Goal: Information Seeking & Learning: Check status

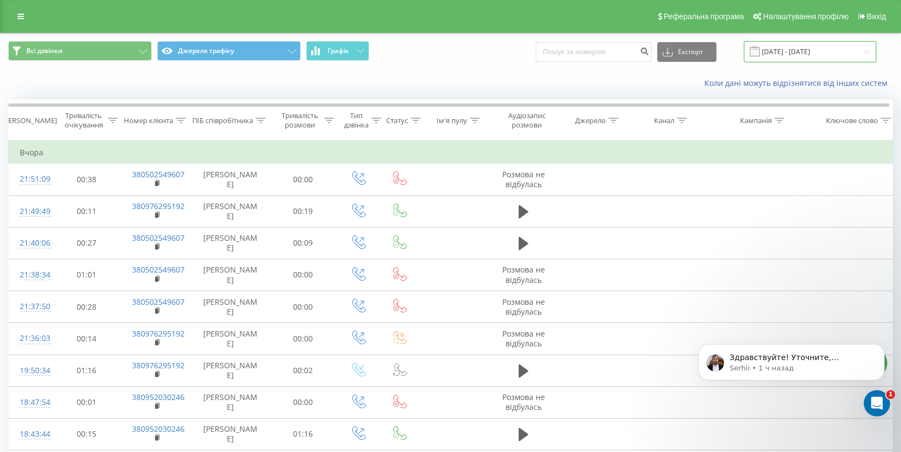
click at [787, 52] on input "19.07.2025 - 19.08.2025" at bounding box center [810, 51] width 132 height 21
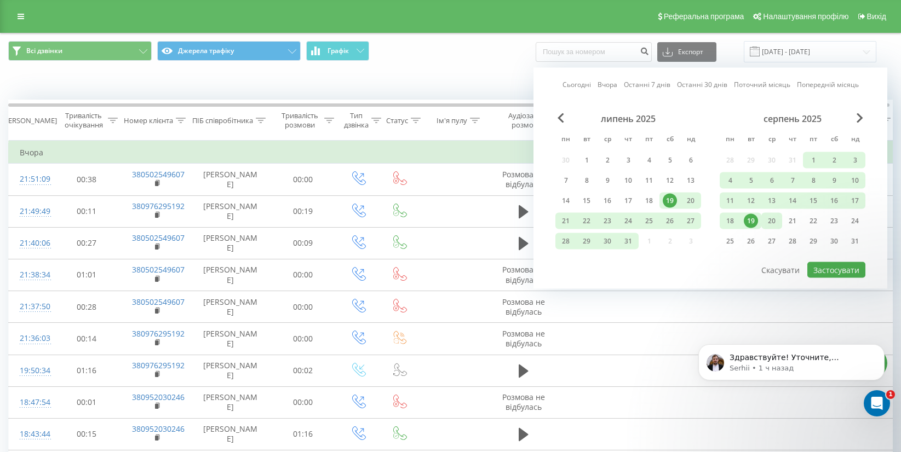
click at [764, 224] on div "20" at bounding box center [771, 221] width 14 height 14
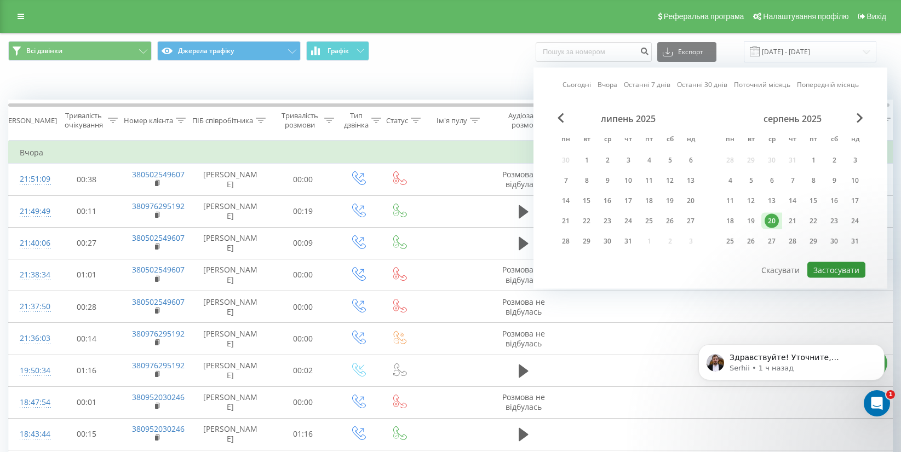
click at [836, 274] on button "Застосувати" at bounding box center [836, 270] width 58 height 16
type input "20.08.2025 - 20.08.2025"
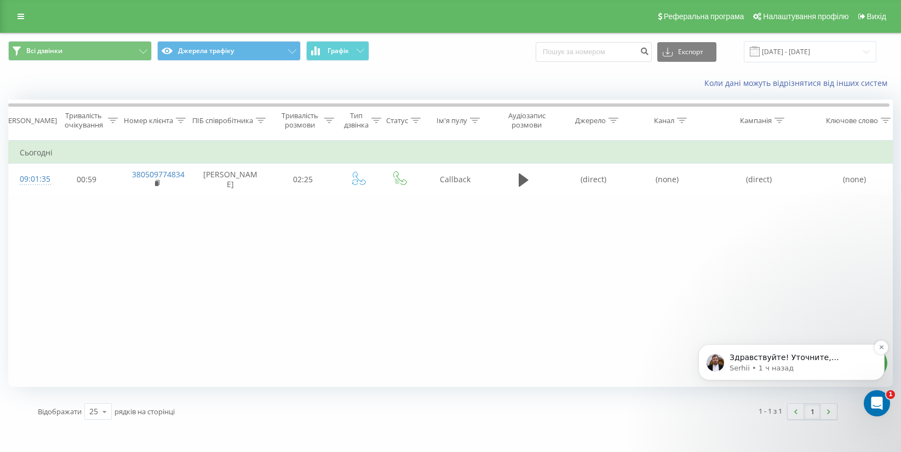
click at [828, 362] on div "Здравствуйте! Уточните, пожалуйста, детальнее ваш запрос. - Какую ошибку видите…" at bounding box center [800, 358] width 145 height 14
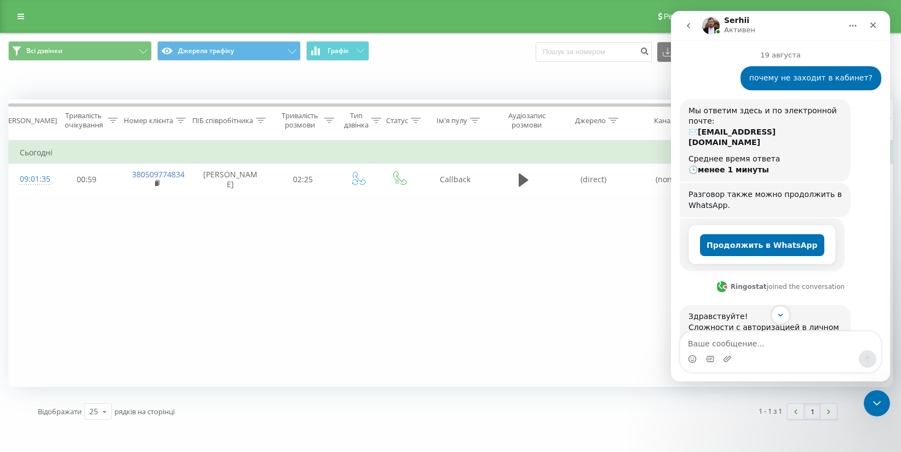
scroll to position [210, 0]
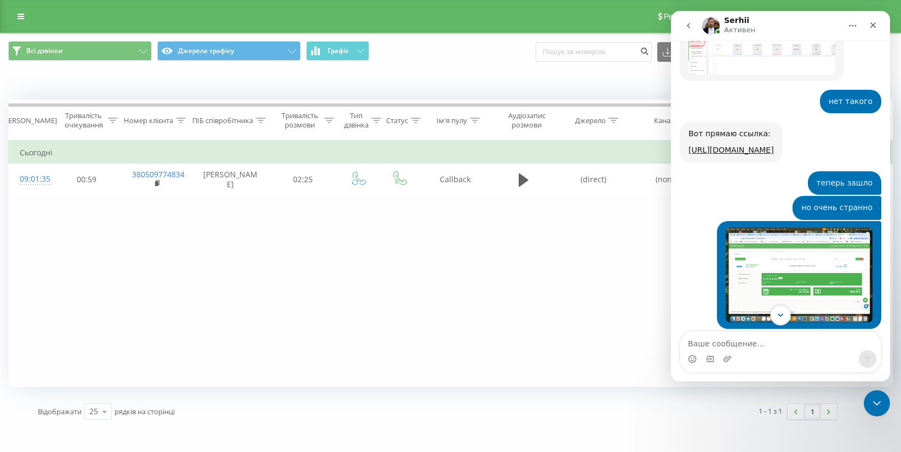
click at [779, 318] on icon "Scroll to bottom" at bounding box center [780, 315] width 10 height 10
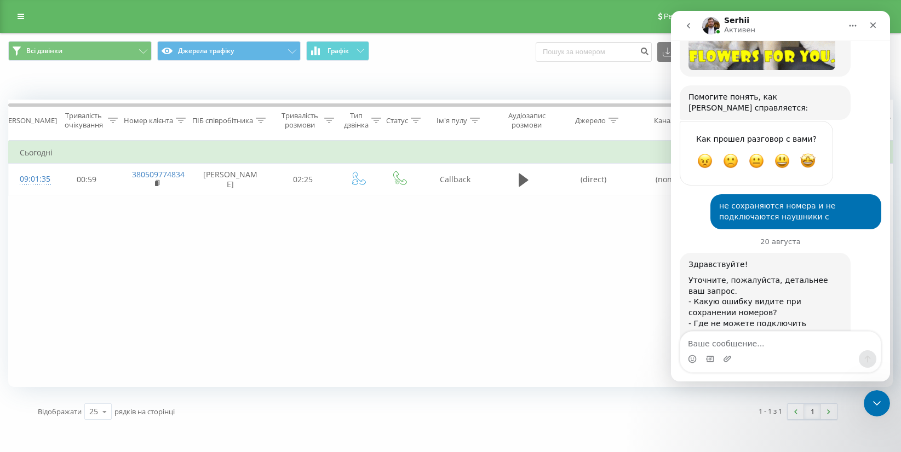
scroll to position [2456, 0]
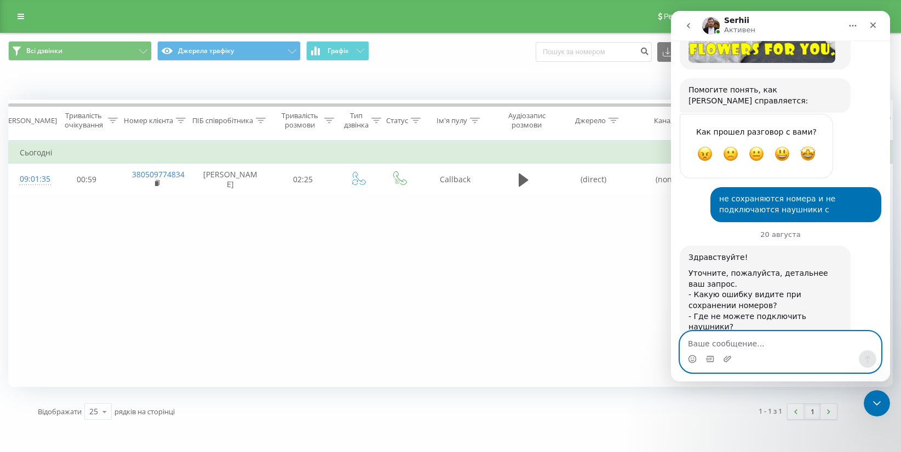
click at [759, 337] on textarea "Ваше сообщение..." at bounding box center [780, 341] width 200 height 19
type textarea "доброе утро"
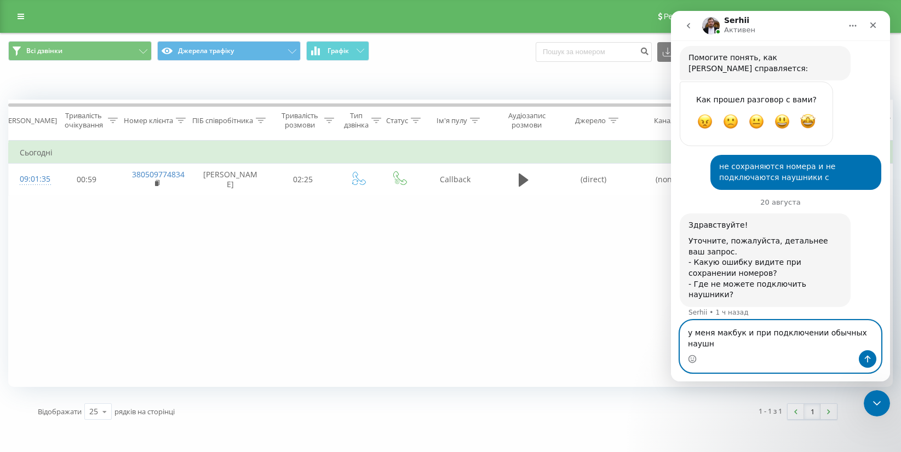
scroll to position [2499, 0]
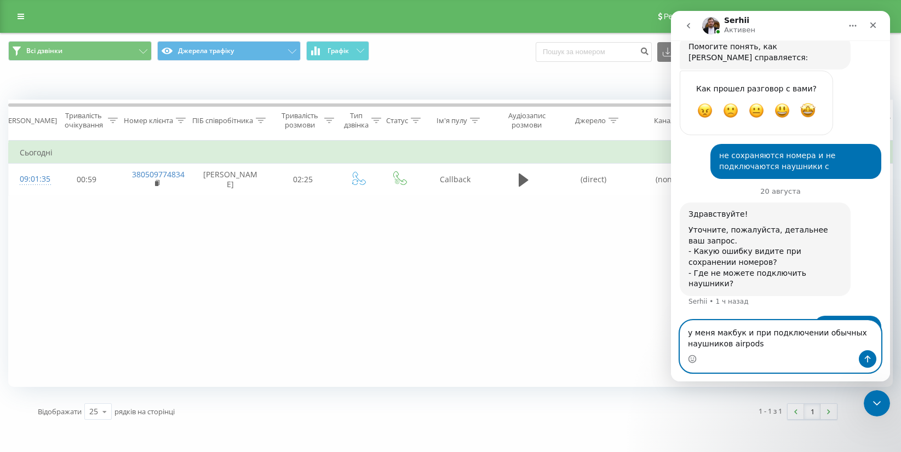
click at [730, 345] on textarea "у меня макбук и при подключении обычных наушников airpods" at bounding box center [780, 336] width 200 height 30
click at [777, 344] on textarea "у меня макбук и при подключении обычных наушников или airpods" at bounding box center [780, 336] width 200 height 30
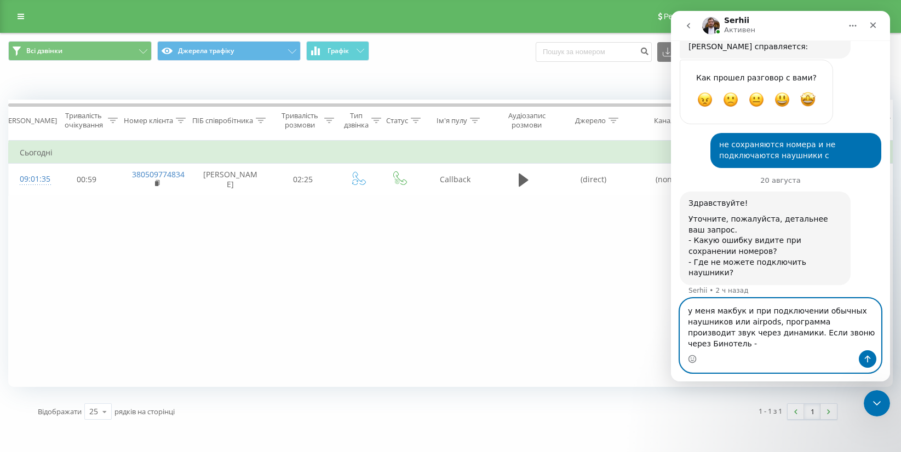
scroll to position [2521, 0]
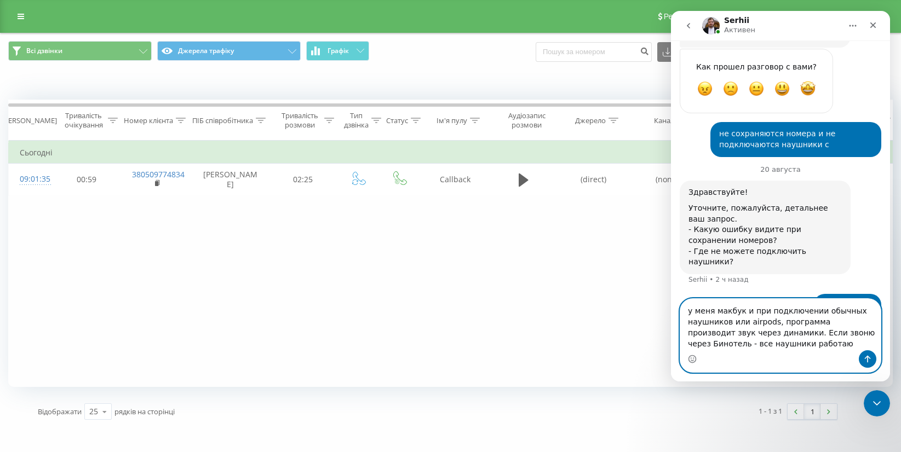
type textarea "у меня макбук и при подключении обычных наушников или airpods, программа произв…"
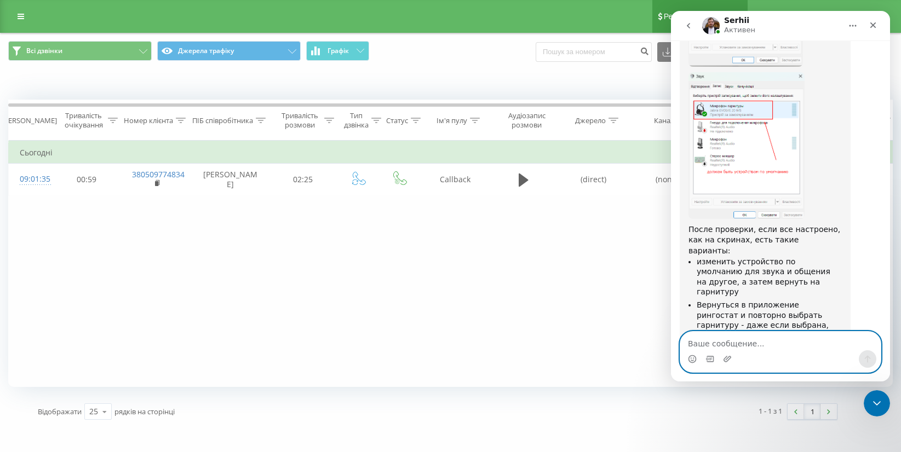
scroll to position [3580, 0]
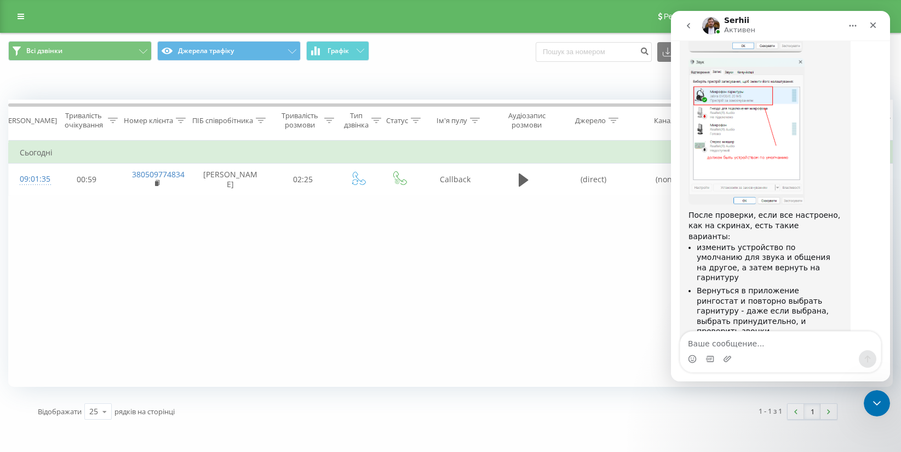
click at [731, 88] on img "Serhii говорит…" at bounding box center [746, 131] width 116 height 147
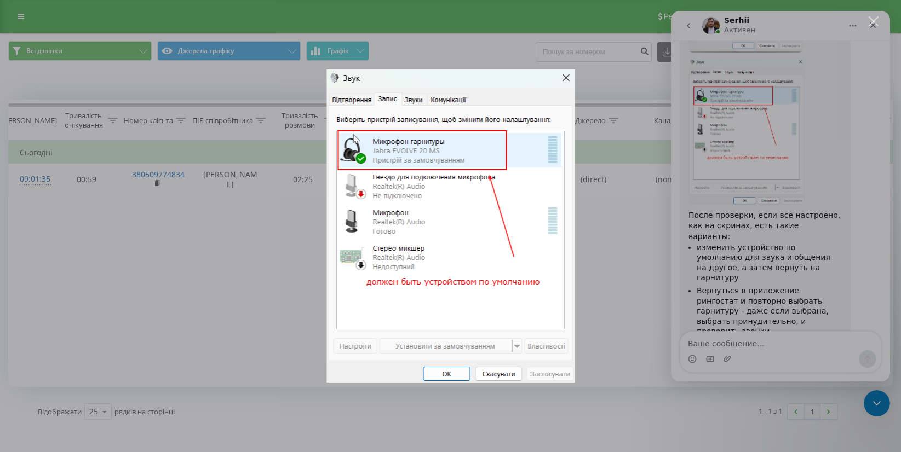
scroll to position [0, 0]
click at [717, 155] on div "Мессенджер Intercom" at bounding box center [450, 226] width 901 height 452
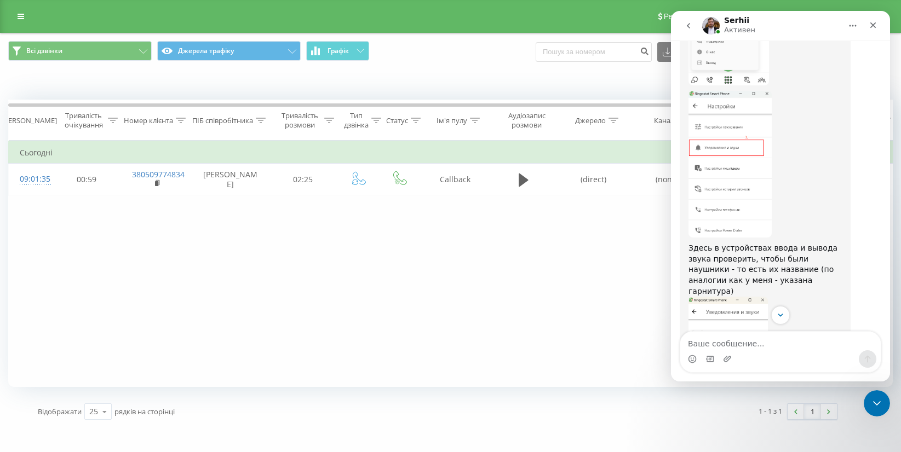
scroll to position [3028, 0]
drag, startPoint x: 762, startPoint y: 361, endPoint x: 760, endPoint y: 351, distance: 9.4
click at [760, 359] on div "Мессенджер Intercom" at bounding box center [780, 359] width 200 height 18
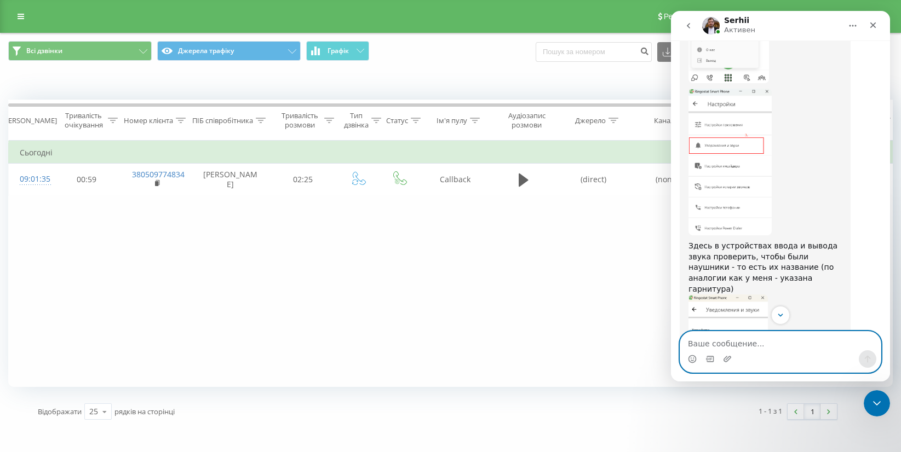
click at [758, 343] on textarea "Ваше сообщение..." at bounding box center [780, 341] width 200 height 19
type textarea "вот нет такого"
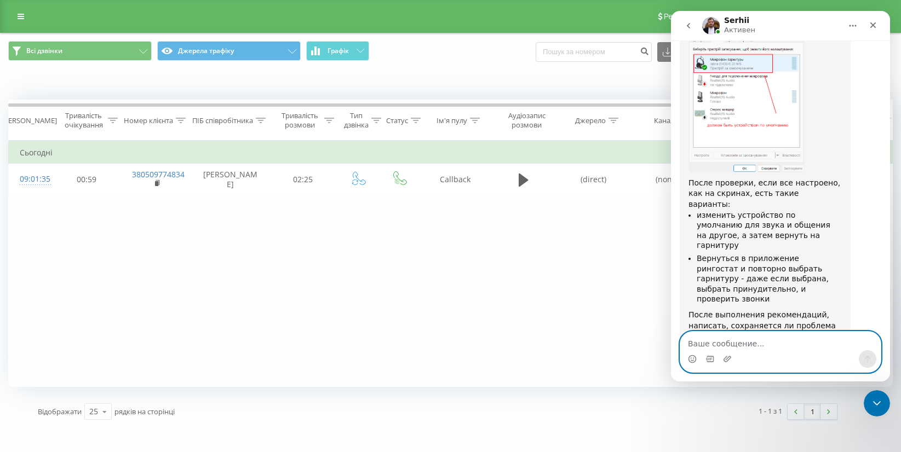
scroll to position [3655, 0]
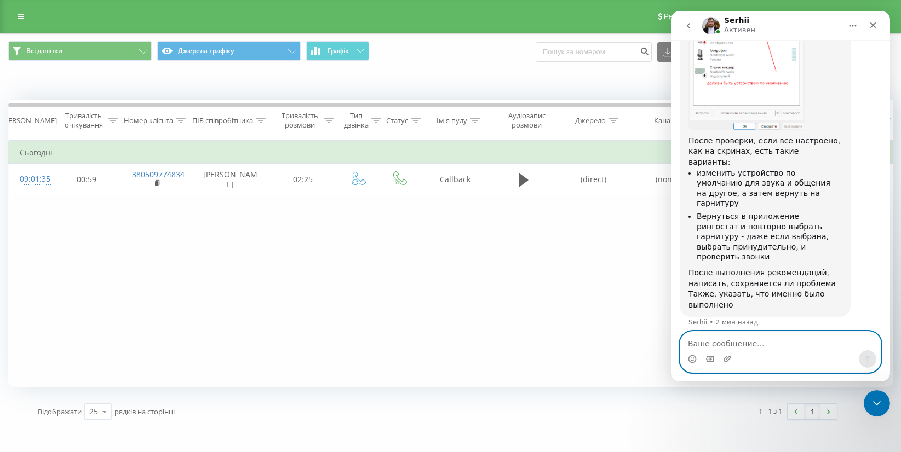
click at [741, 343] on textarea "Ваше сообщение..." at bounding box center [780, 341] width 200 height 19
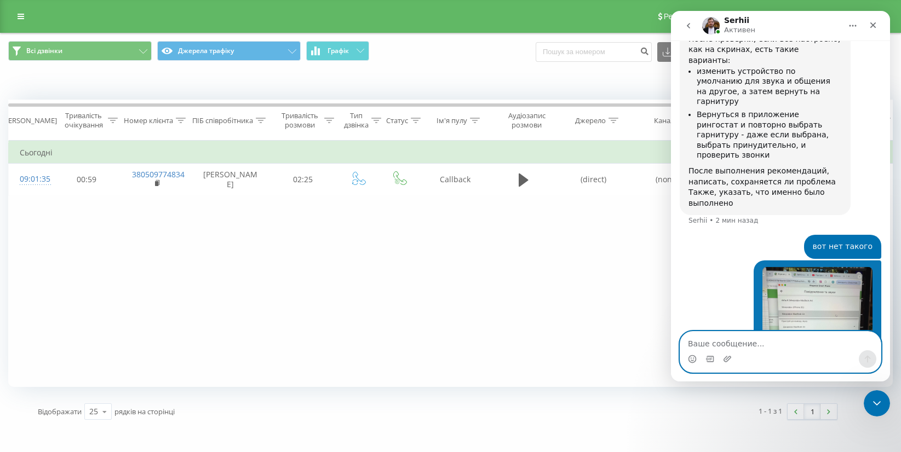
scroll to position [3816, 0]
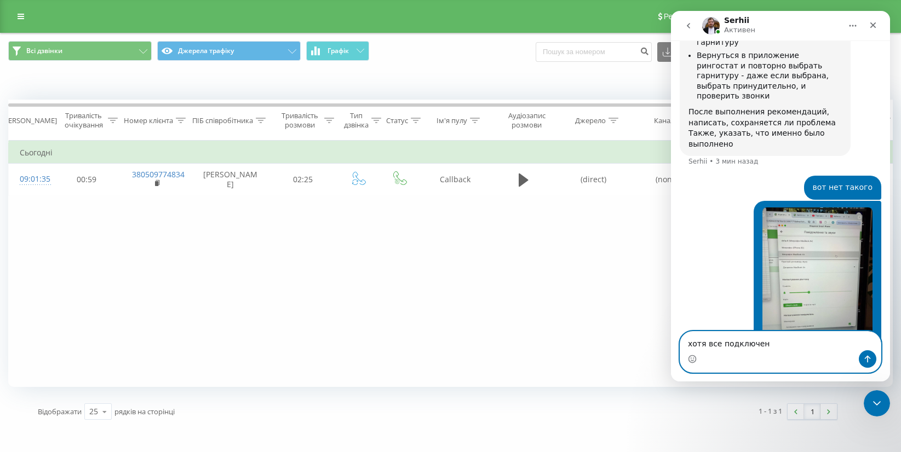
type textarea "хотя все подключено"
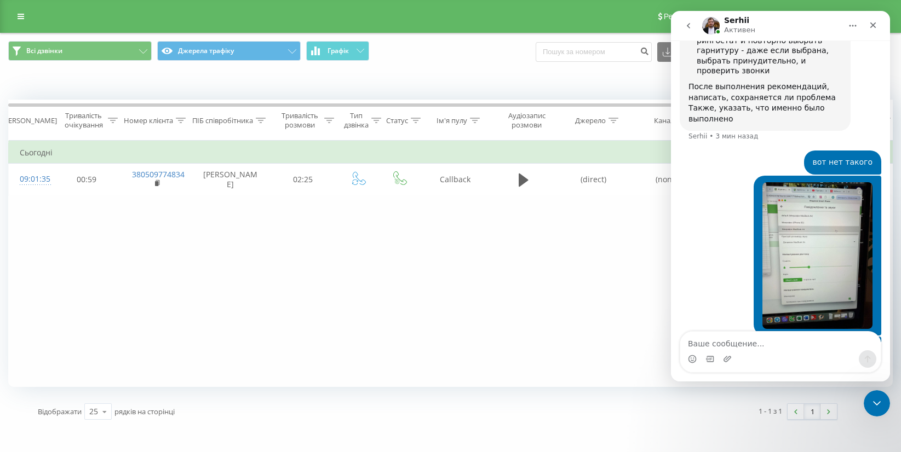
click at [811, 182] on img "Катерина говорит…" at bounding box center [817, 255] width 110 height 147
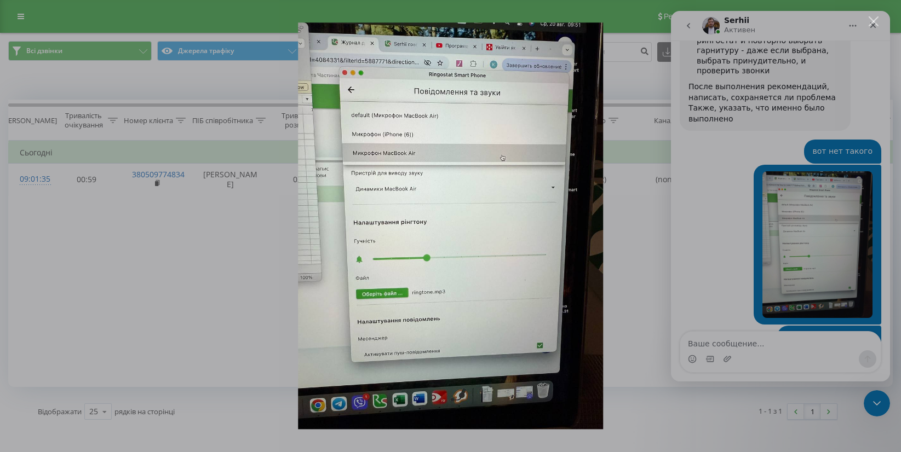
scroll to position [3880, 0]
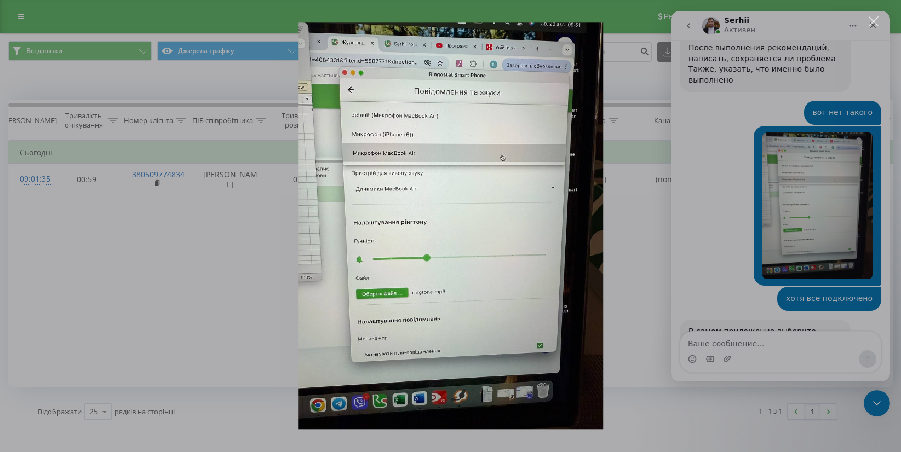
click at [762, 338] on div "Мессенджер Intercom" at bounding box center [450, 226] width 901 height 452
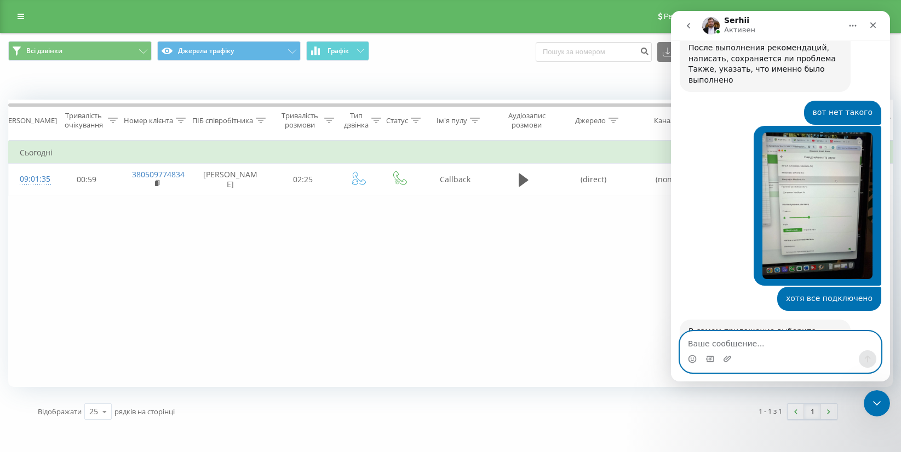
click at [760, 346] on textarea "Ваше сообщение..." at bounding box center [780, 341] width 200 height 19
type textarea "сейчас попробую"
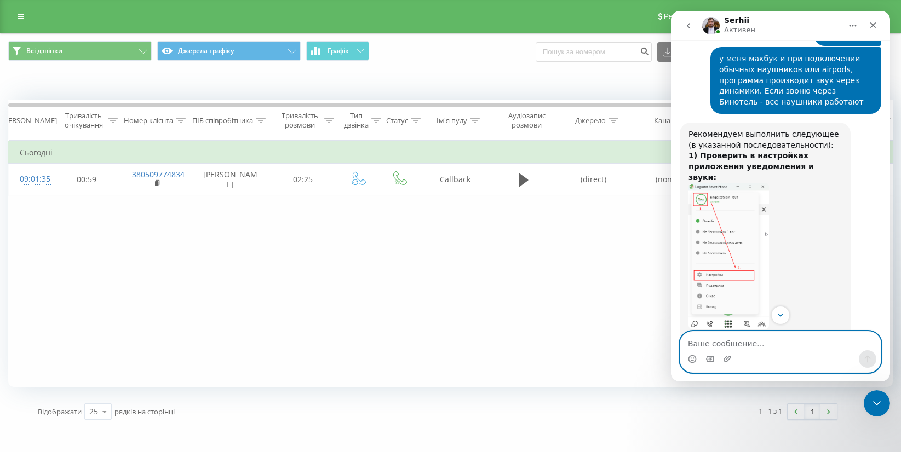
scroll to position [2777, 0]
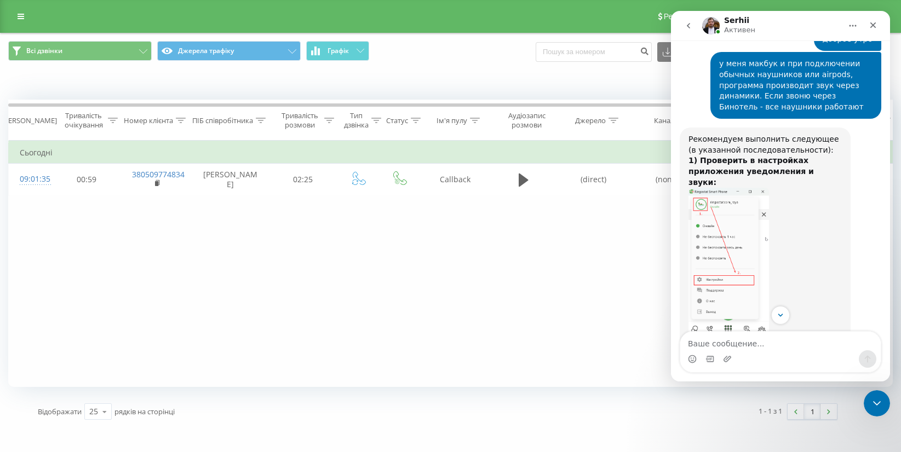
click at [744, 235] on img "Serhii говорит…" at bounding box center [728, 261] width 80 height 147
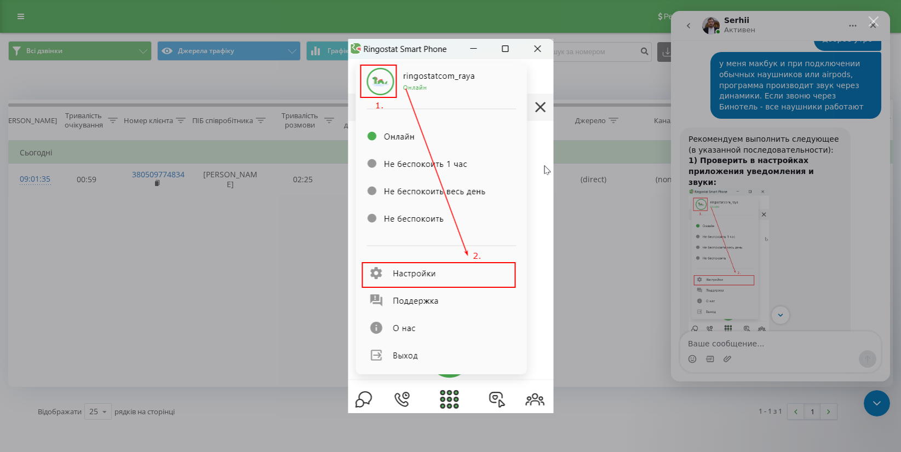
scroll to position [0, 0]
click at [768, 225] on div "Мессенджер Intercom" at bounding box center [450, 226] width 901 height 452
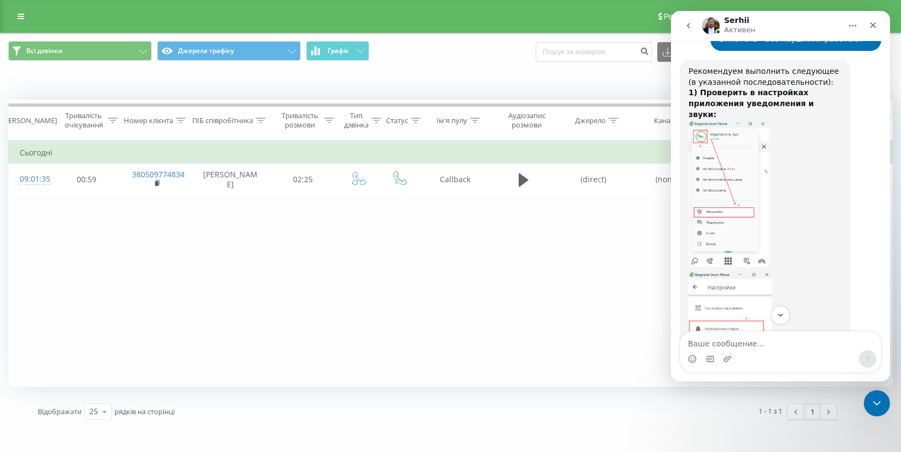
scroll to position [2851, 0]
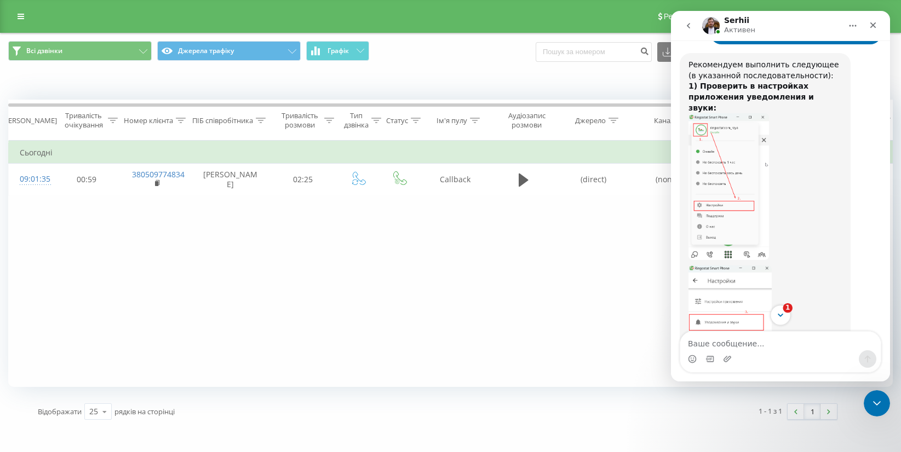
click at [781, 313] on icon "Scroll to bottom" at bounding box center [780, 315] width 10 height 10
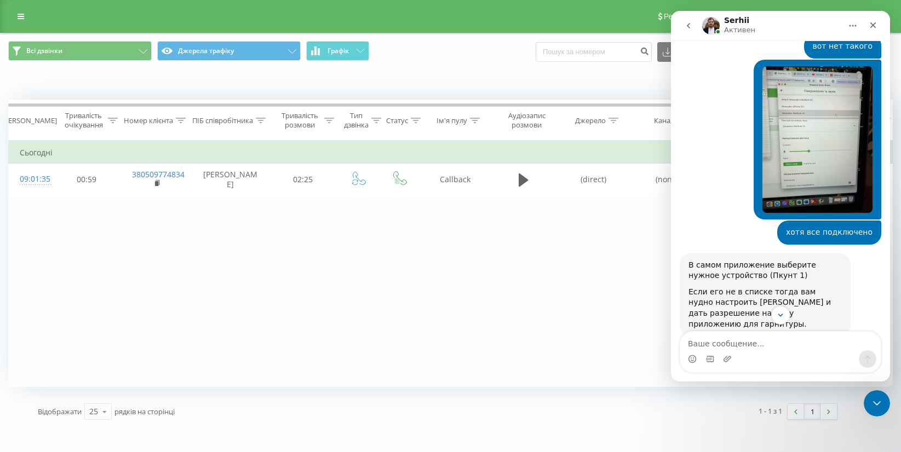
scroll to position [4011, 0]
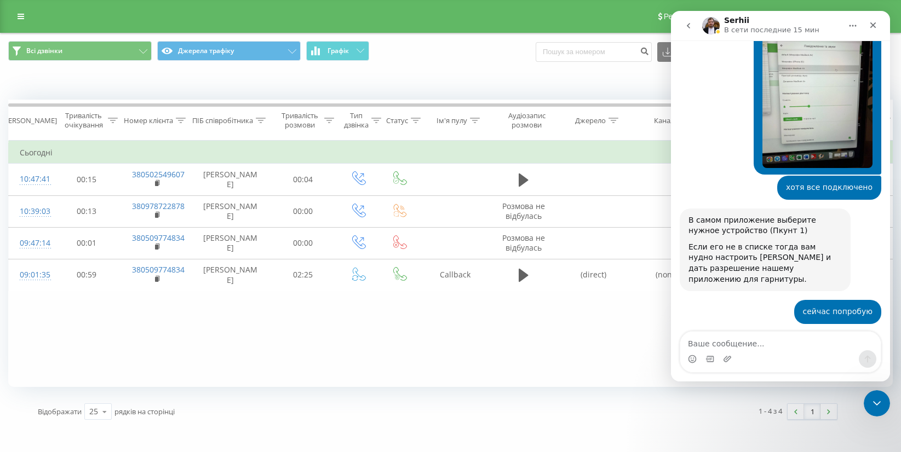
scroll to position [3993, 0]
click at [203, 342] on div "Фільтрувати за умовою Дорівнює Скасувати OK Фільтрувати за умовою Містить Скасу…" at bounding box center [450, 264] width 884 height 246
click at [872, 25] on icon "Закрыть" at bounding box center [873, 25] width 6 height 6
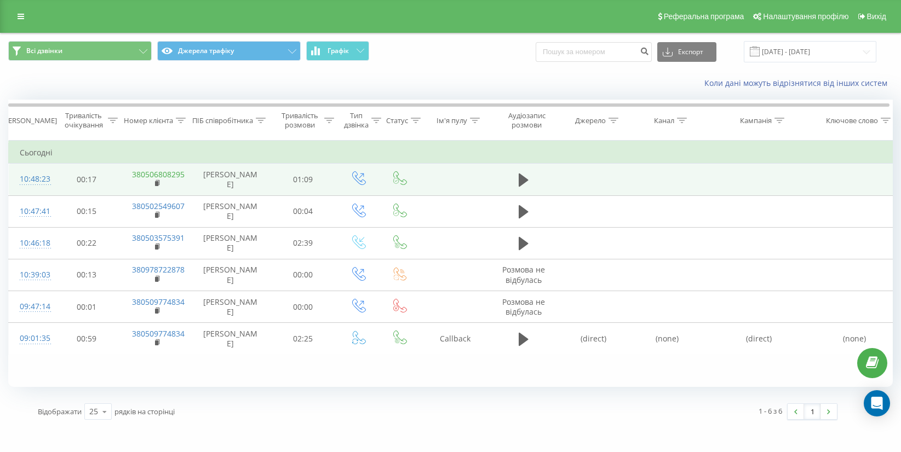
click at [169, 177] on link "380506808295" at bounding box center [158, 174] width 53 height 10
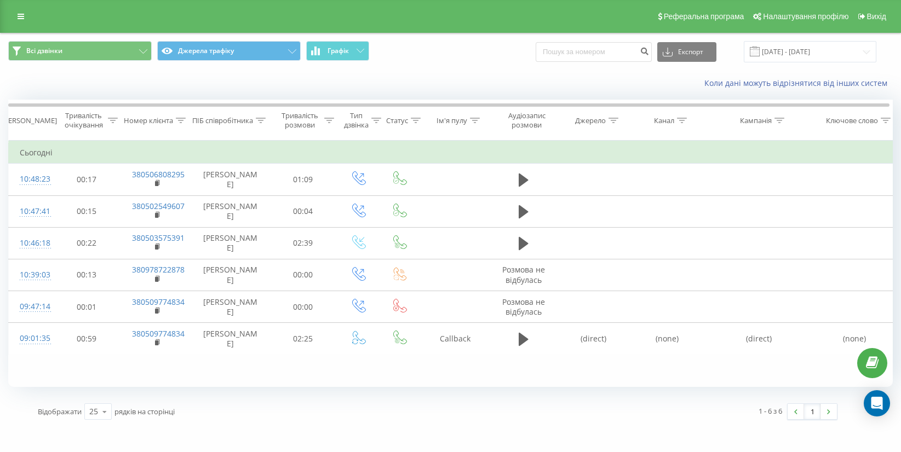
click at [578, 147] on td "Сьогодні" at bounding box center [452, 153] width 887 height 22
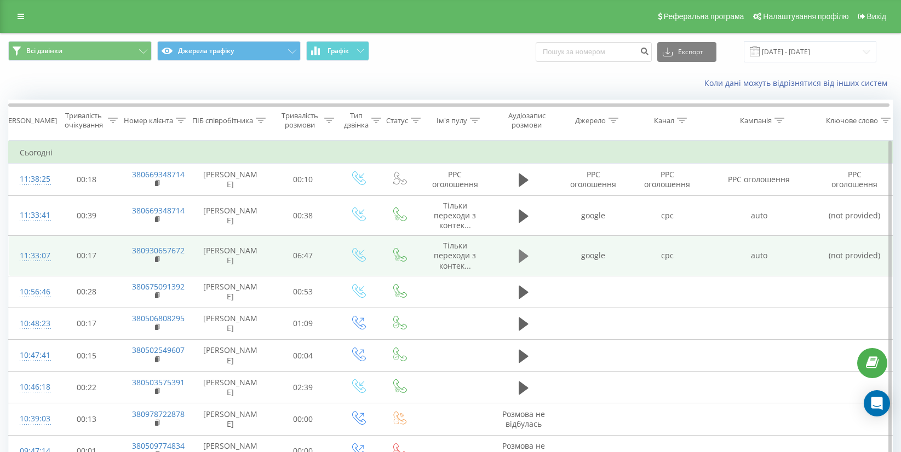
click at [522, 257] on icon at bounding box center [523, 256] width 10 height 13
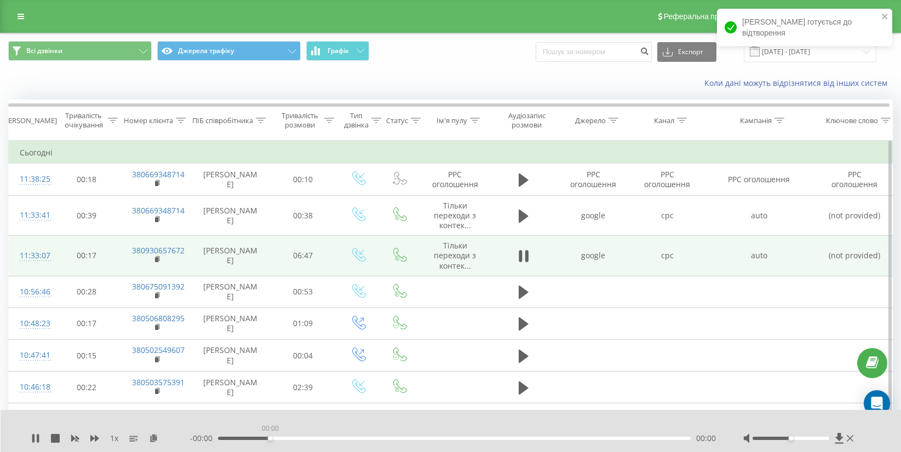
drag, startPoint x: 226, startPoint y: 439, endPoint x: 269, endPoint y: 436, distance: 43.3
click at [269, 437] on div "00:00" at bounding box center [454, 438] width 472 height 3
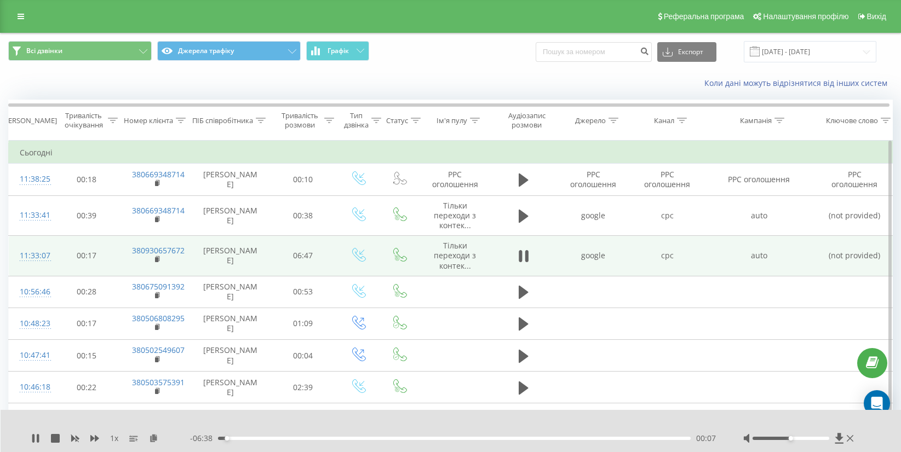
click at [40, 436] on div "1 x" at bounding box center [110, 438] width 159 height 11
click at [36, 437] on icon at bounding box center [35, 438] width 9 height 9
click at [159, 251] on link "380930657672" at bounding box center [158, 250] width 53 height 10
click at [636, 254] on td "cpc" at bounding box center [667, 256] width 74 height 41
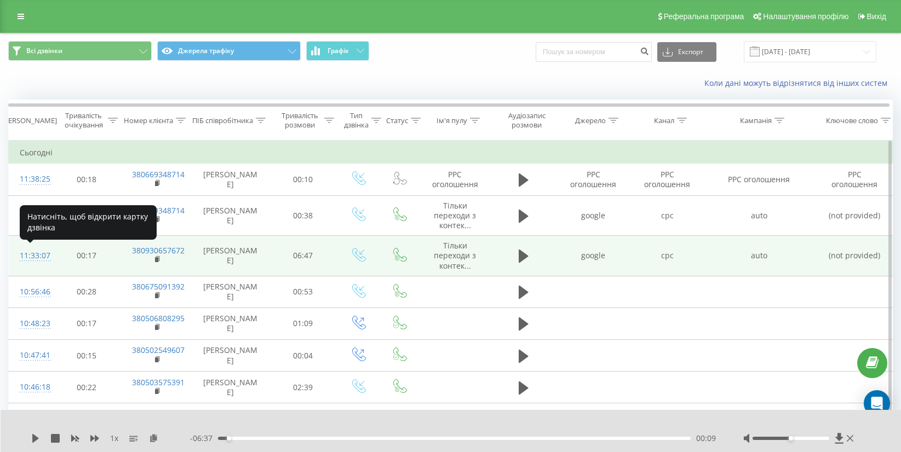
click at [41, 257] on div "11:33:07" at bounding box center [31, 255] width 22 height 21
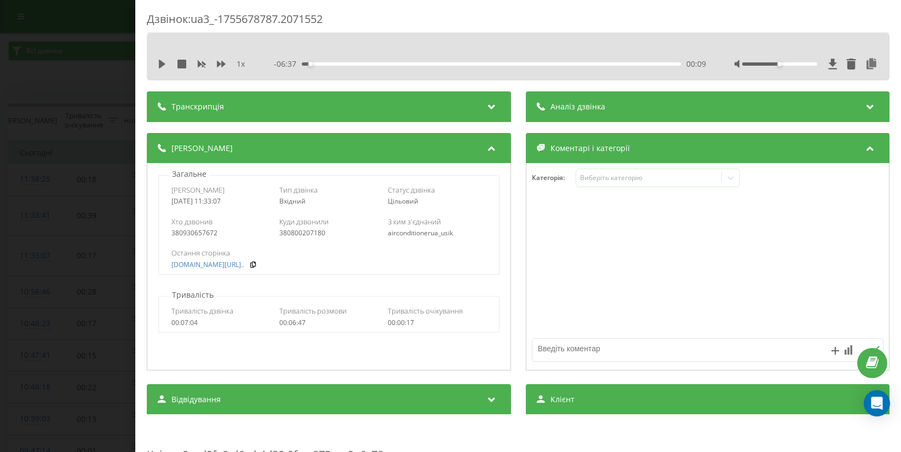
click at [691, 410] on div "Клієнт" at bounding box center [707, 399] width 364 height 31
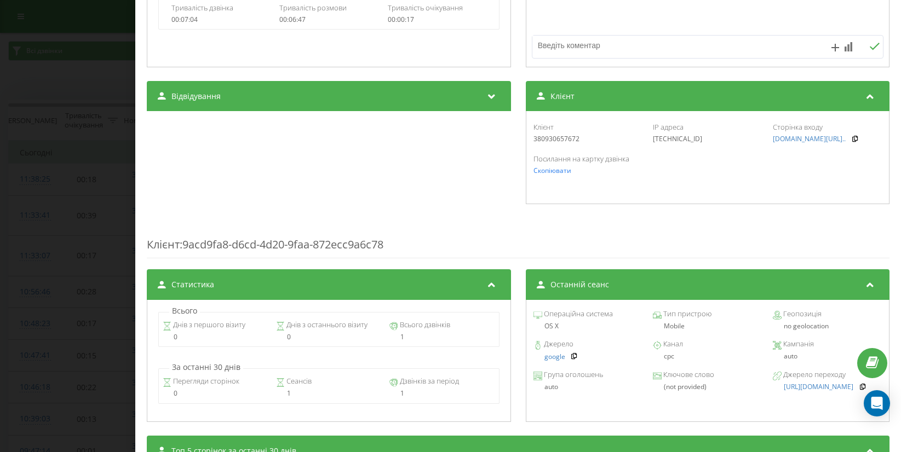
scroll to position [243, 0]
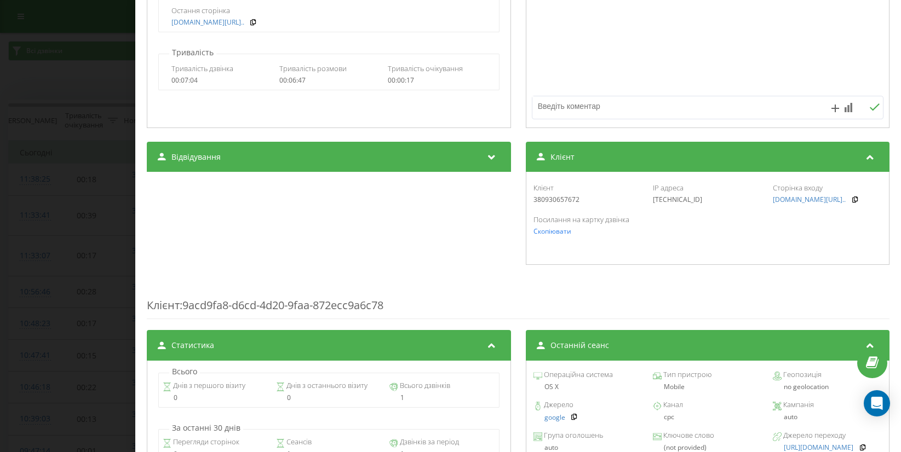
click at [667, 269] on div "Транскрипція Для AI-аналізу майбутніх дзвінків налаштуйте та активуйте профіль …" at bounding box center [518, 255] width 742 height 812
click at [618, 170] on div "Клієнт" at bounding box center [707, 157] width 364 height 31
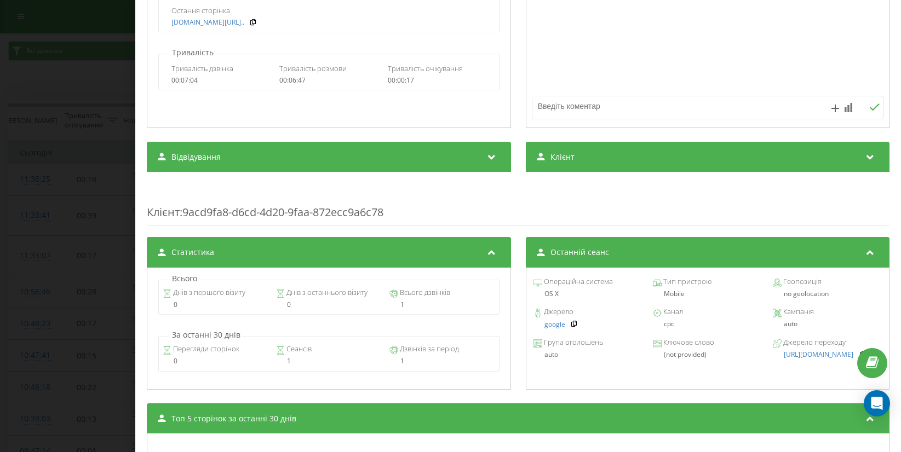
click at [618, 155] on div "Клієнт" at bounding box center [707, 157] width 364 height 31
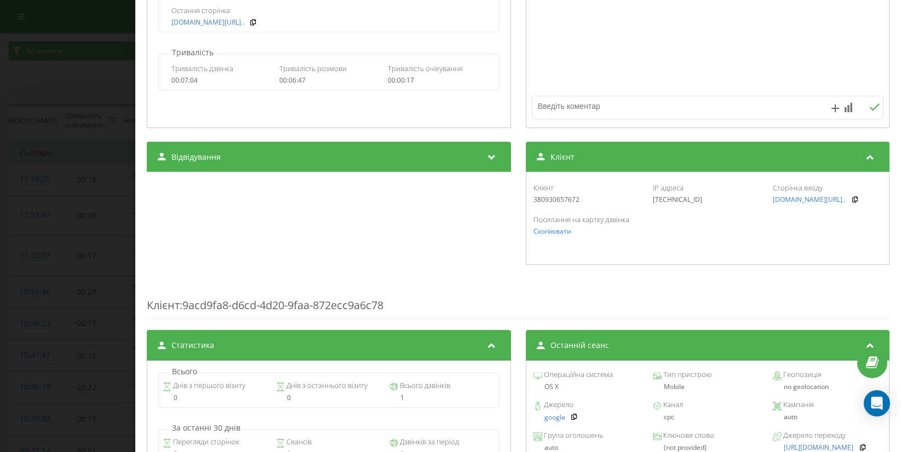
click at [618, 155] on div "Клієнт" at bounding box center [707, 157] width 364 height 31
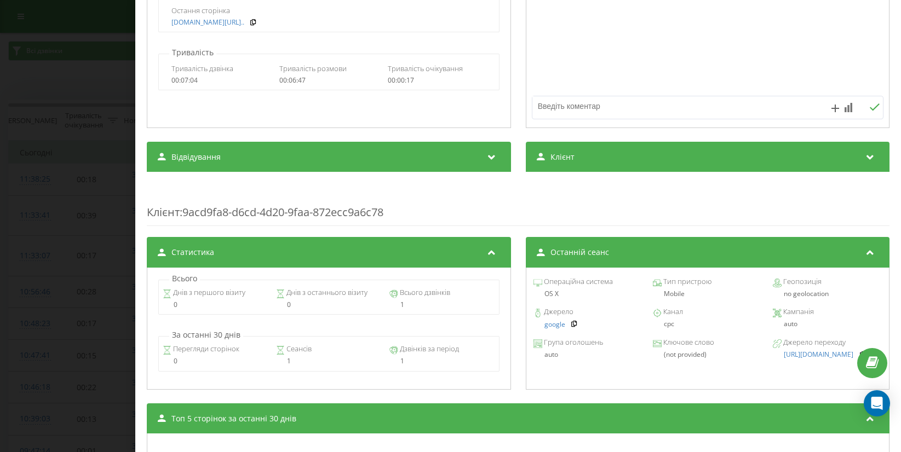
click at [574, 168] on div "Клієнт" at bounding box center [707, 157] width 364 height 31
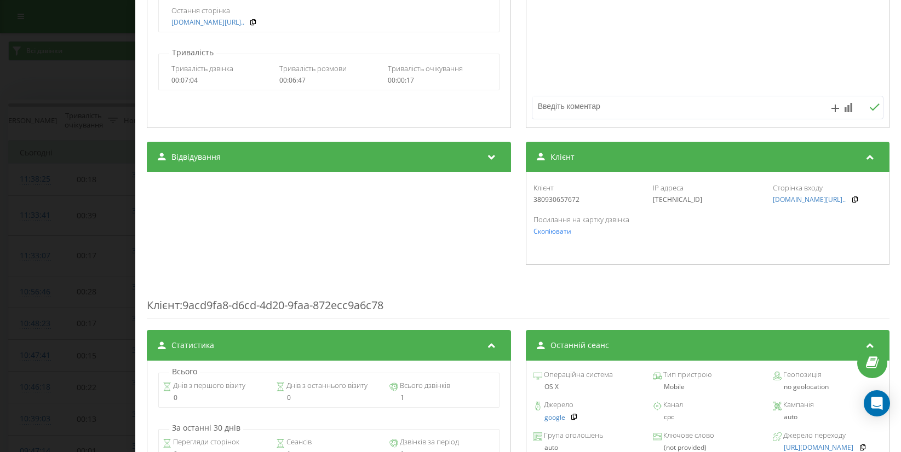
click at [556, 203] on div "380930657672" at bounding box center [587, 200] width 109 height 8
click at [557, 199] on div "380930657672" at bounding box center [587, 200] width 109 height 8
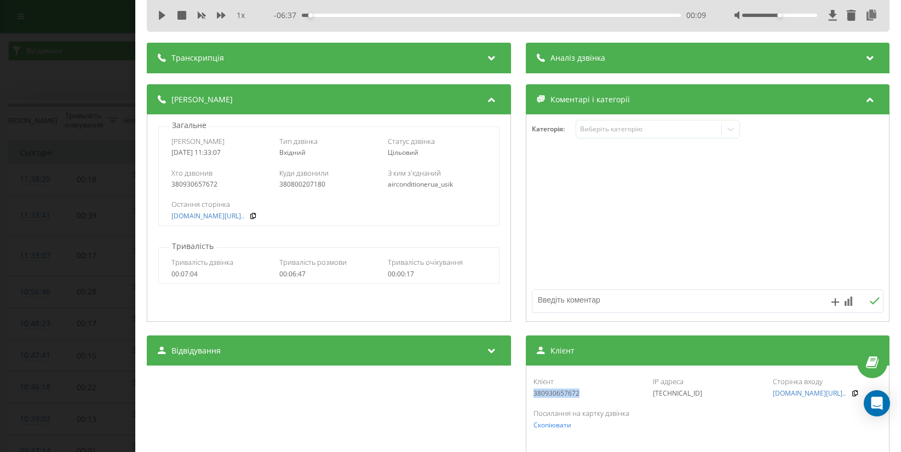
scroll to position [0, 0]
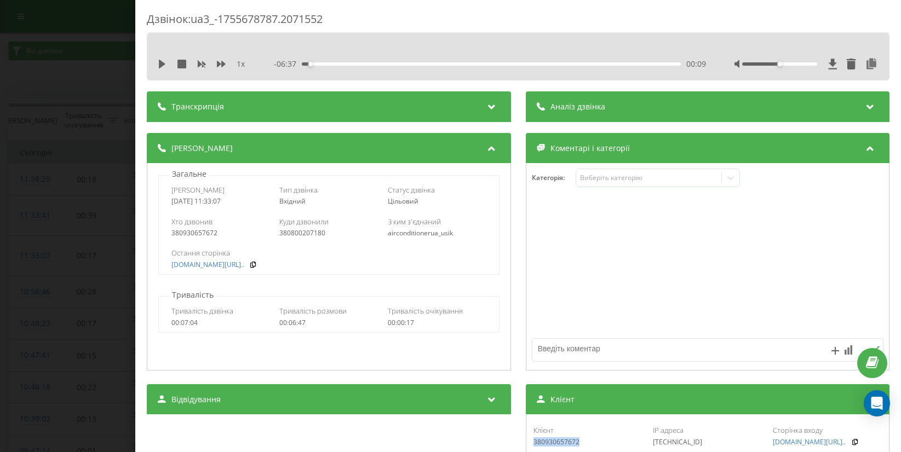
click at [90, 74] on div "Дзвінок : ua3_-1755678787.2071552 1 x - 06:37 00:09 00:09 Транскрипція Для AI-а…" at bounding box center [450, 226] width 901 height 452
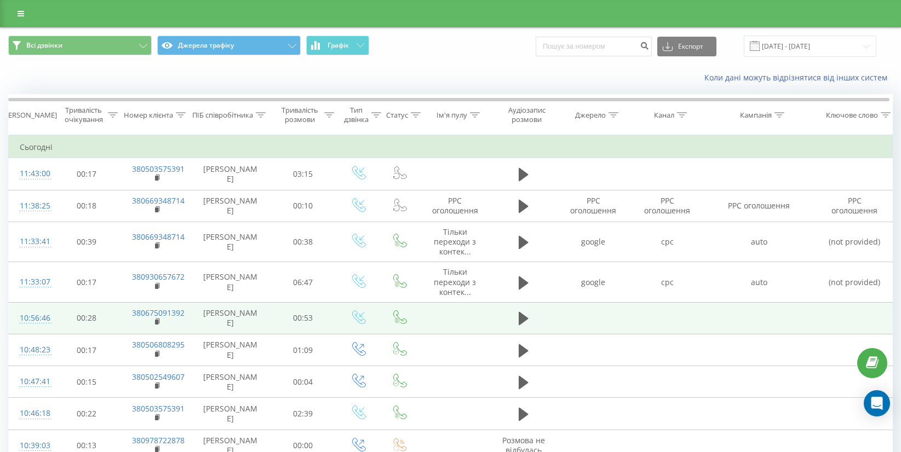
scroll to position [114, 0]
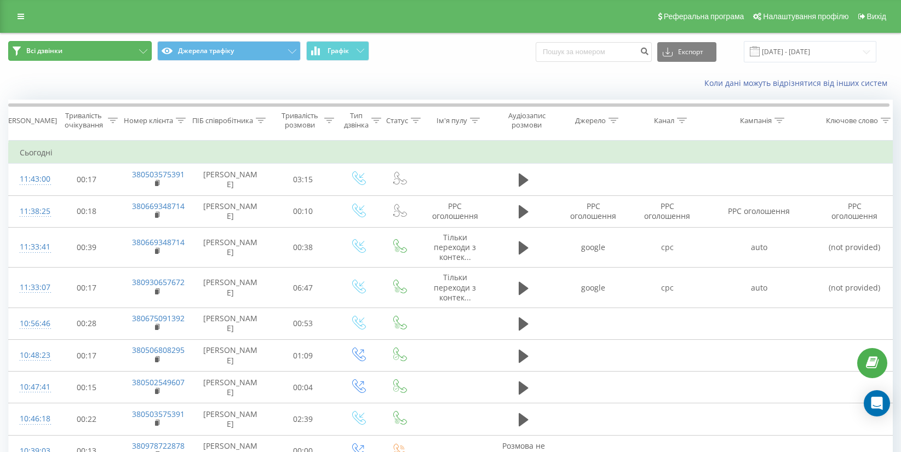
click at [90, 53] on button "Всі дзвінки" at bounding box center [79, 51] width 143 height 20
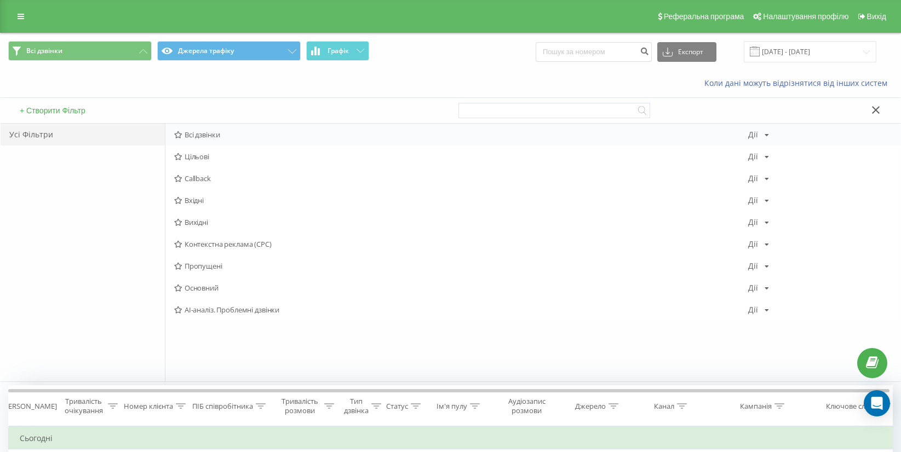
click at [208, 131] on span "Всі дзвінки" at bounding box center [461, 135] width 574 height 8
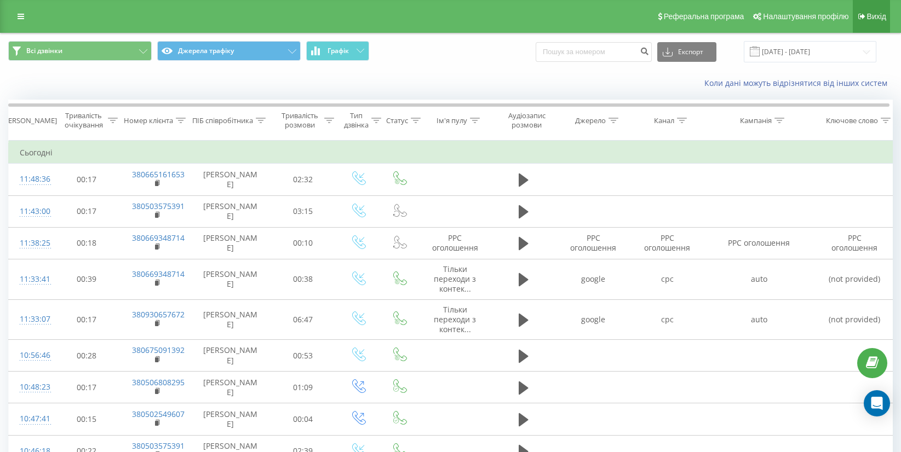
click at [864, 10] on link "Вихід" at bounding box center [870, 16] width 37 height 33
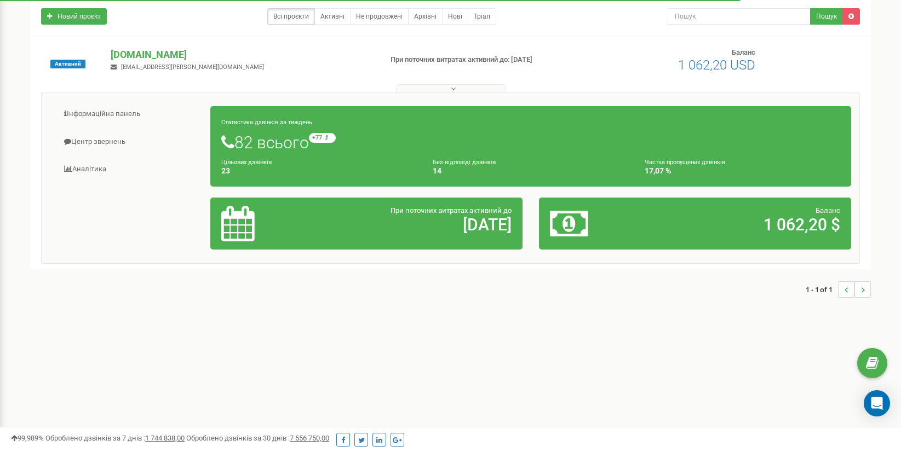
scroll to position [34, 0]
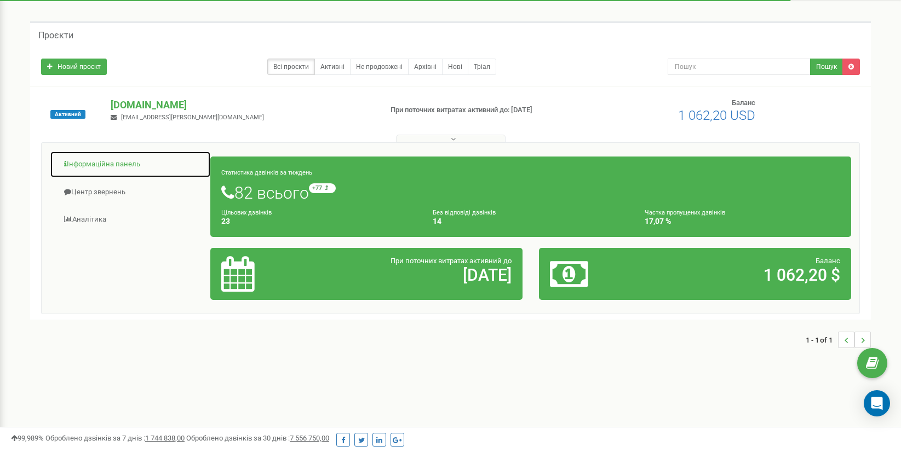
click at [125, 163] on link "Інформаційна панель" at bounding box center [130, 164] width 161 height 27
click at [118, 166] on link "Інформаційна панель" at bounding box center [130, 164] width 161 height 27
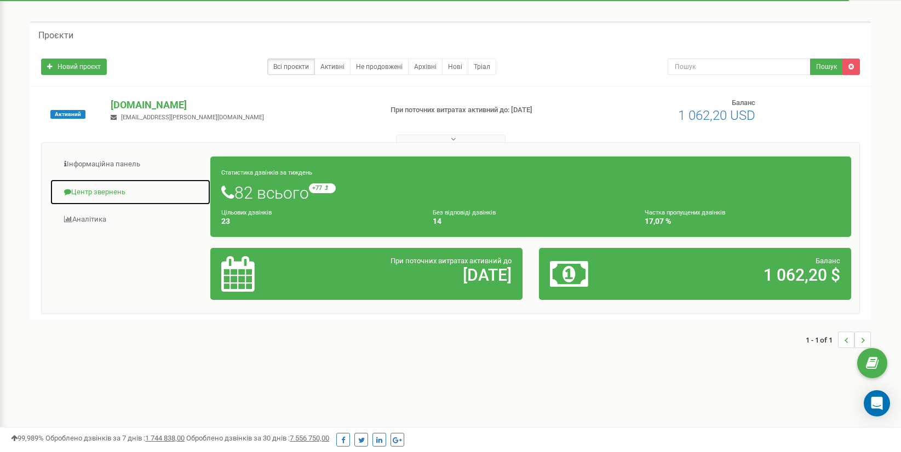
click at [78, 192] on link "Центр звернень" at bounding box center [130, 192] width 161 height 27
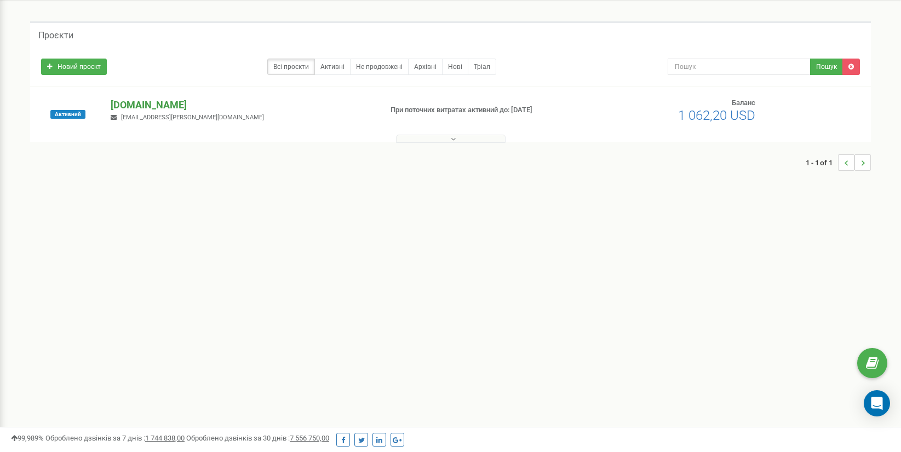
click at [169, 107] on p "[DOMAIN_NAME]" at bounding box center [242, 105] width 262 height 14
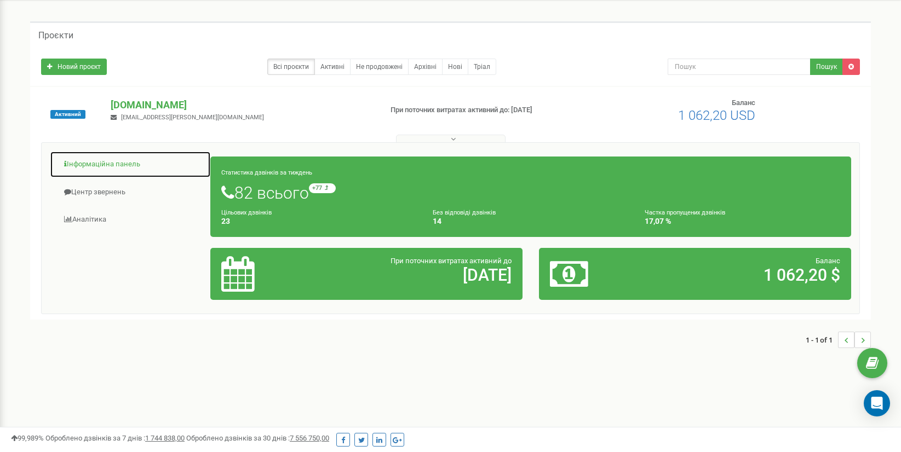
click at [118, 174] on link "Інформаційна панель" at bounding box center [130, 164] width 161 height 27
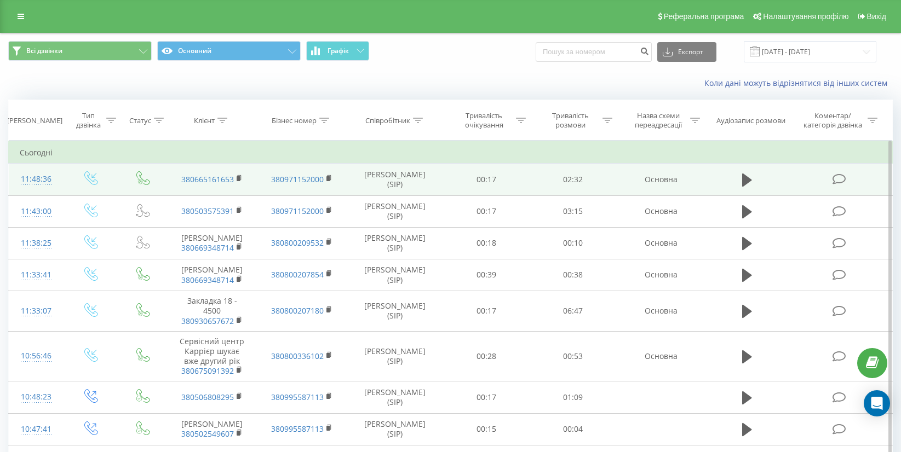
drag, startPoint x: 892, startPoint y: 174, endPoint x: 883, endPoint y: 183, distance: 13.2
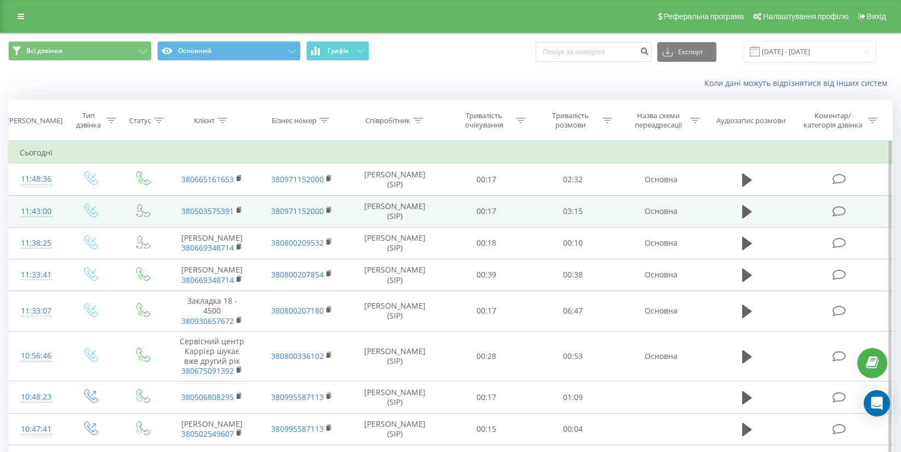
click at [25, 215] on div "11:43:00" at bounding box center [36, 211] width 33 height 21
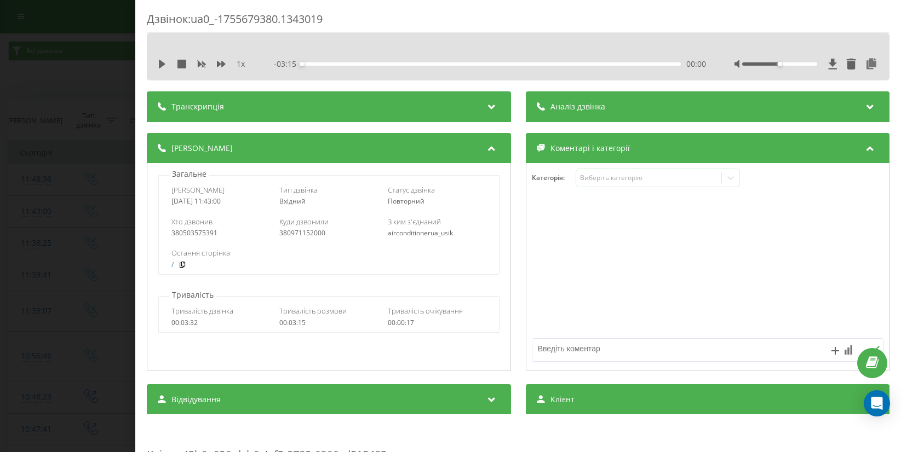
click at [736, 99] on div "Аналіз дзвінка" at bounding box center [707, 106] width 364 height 31
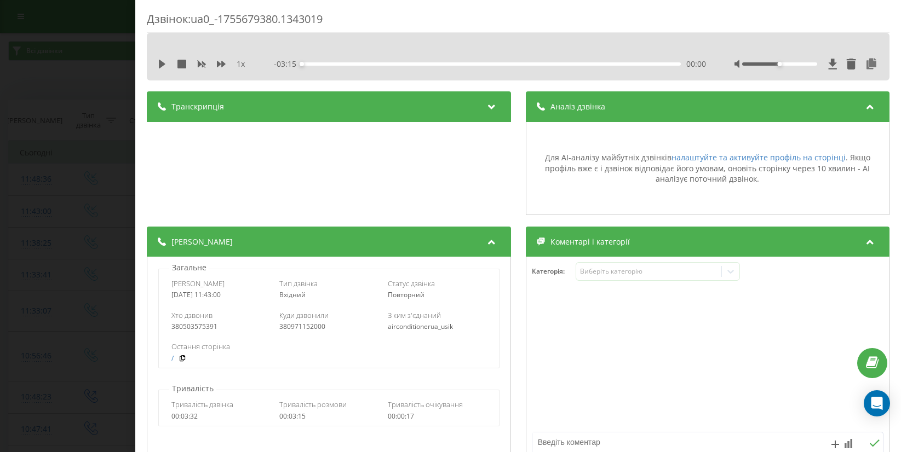
click at [736, 98] on div "Аналіз дзвінка" at bounding box center [707, 106] width 364 height 31
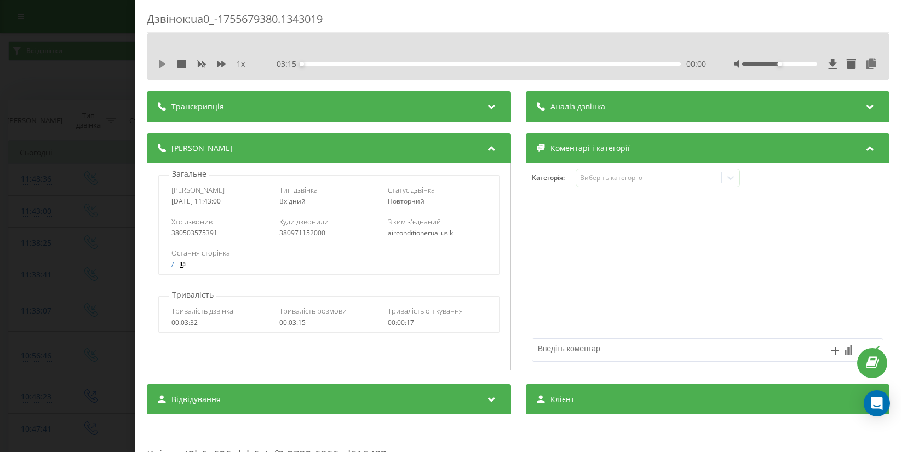
click at [162, 66] on icon at bounding box center [162, 64] width 7 height 9
click at [159, 64] on icon at bounding box center [159, 64] width 2 height 9
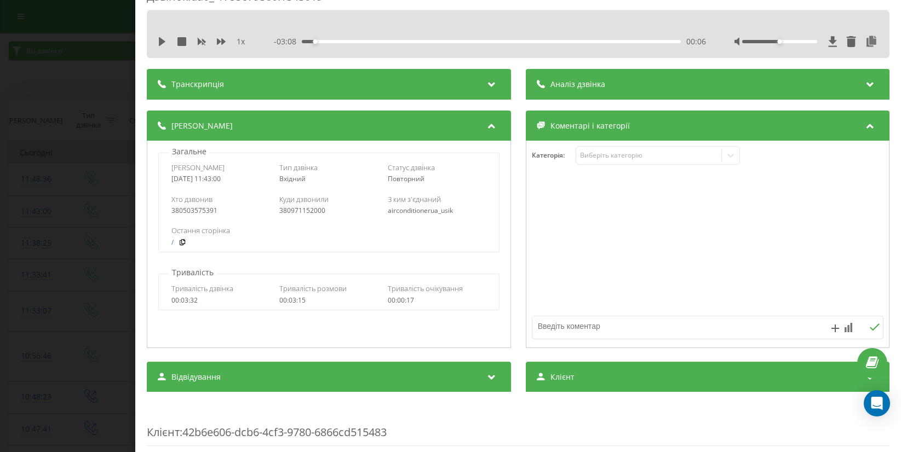
scroll to position [72, 0]
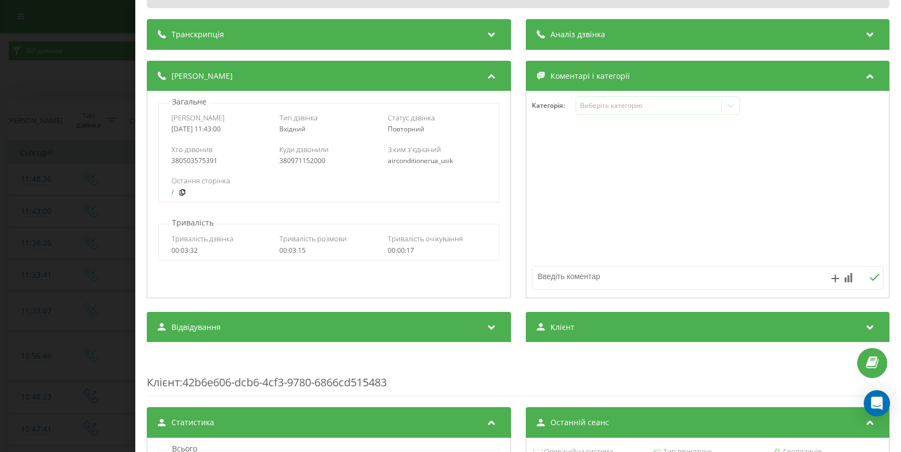
click at [638, 276] on textarea at bounding box center [672, 277] width 280 height 20
click at [600, 273] on textarea at bounding box center [672, 277] width 280 height 20
click at [833, 279] on icon at bounding box center [835, 279] width 8 height 8
click at [683, 273] on textarea at bounding box center [672, 277] width 280 height 20
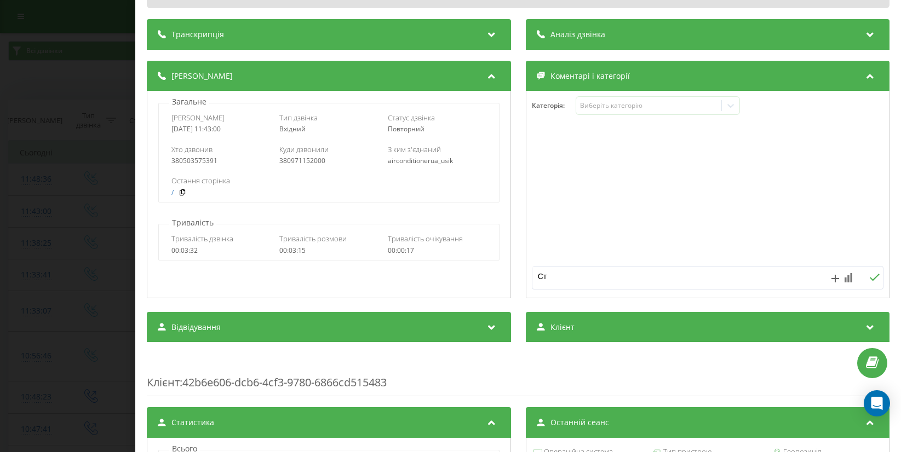
type textarea "С"
type textarea "Закладку делали мы и монтаж внутреннего блока был 09.08, а 20.08 сказал что заб…"
click at [866, 276] on button at bounding box center [874, 277] width 17 height 9
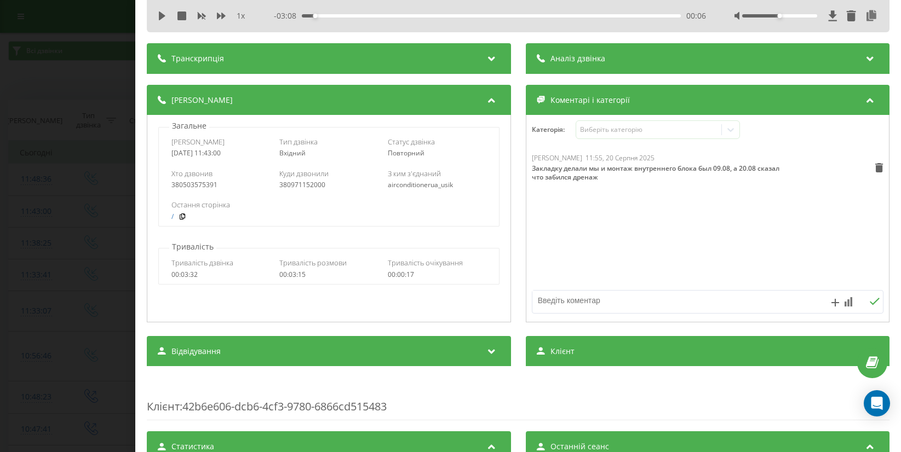
scroll to position [0, 0]
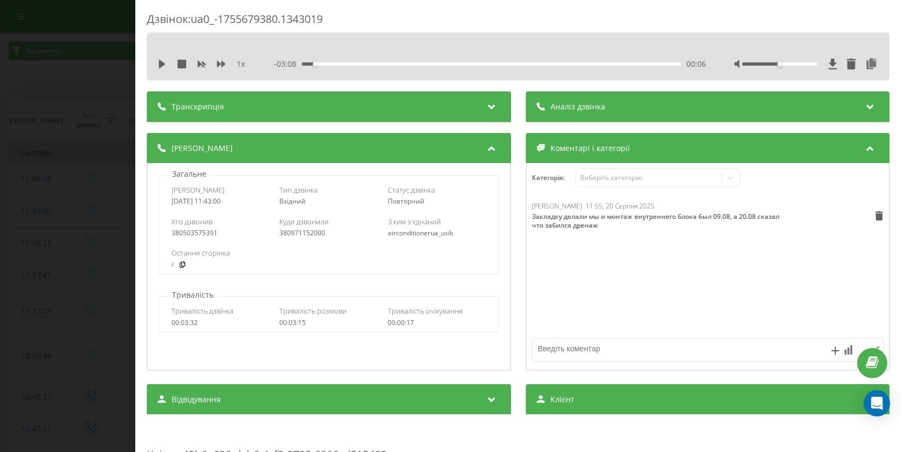
click at [394, 20] on div "Дзвінок : ua0_-1755679380.1343019" at bounding box center [518, 21] width 742 height 21
click at [84, 83] on div "Дзвінок : ua0_-1755679380.1343019 1 x - 03:08 00:06 00:06 Транскрипція Для AI-а…" at bounding box center [450, 226] width 901 height 452
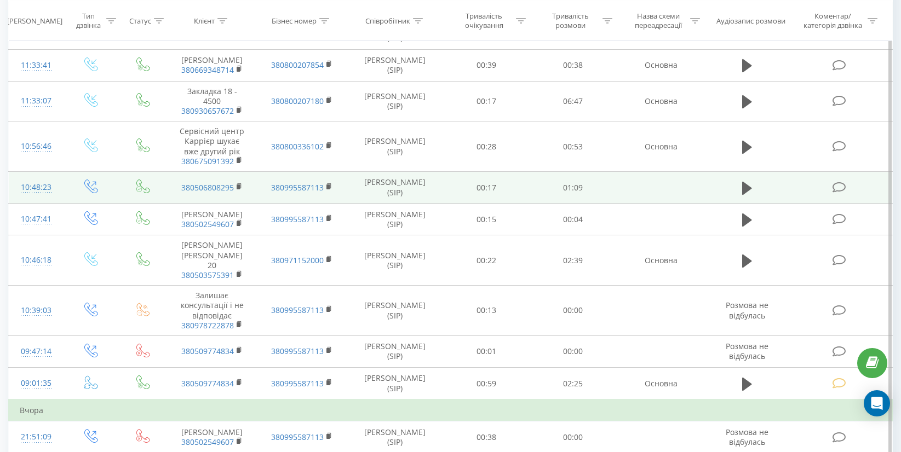
scroll to position [243, 0]
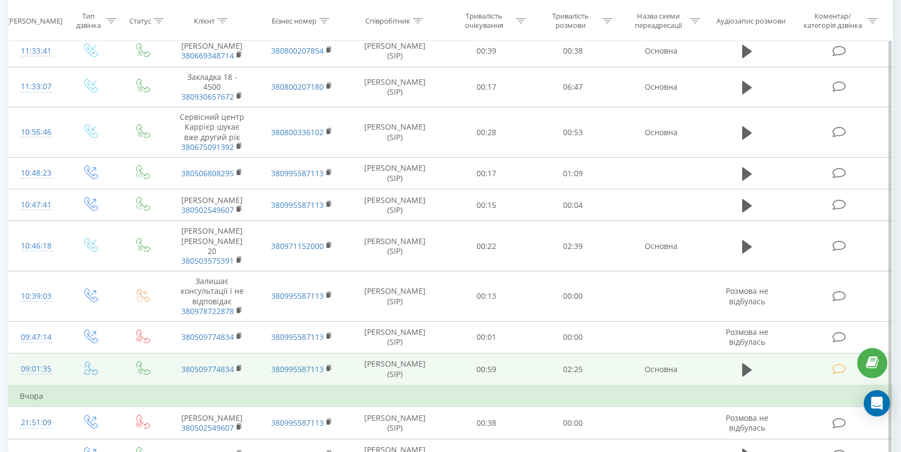
click at [838, 364] on icon at bounding box center [839, 369] width 14 height 11
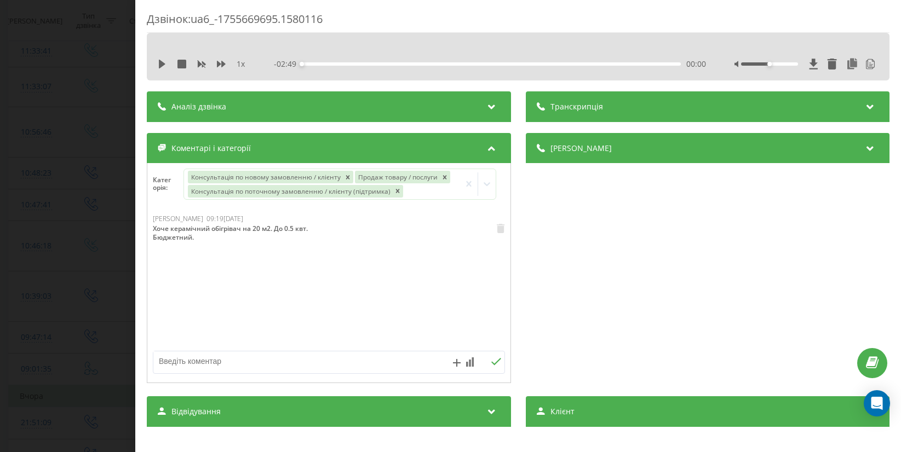
click at [74, 124] on div "Дзвінок : ua6_-1755669695.1580116 1 x - 02:49 00:00 00:00 Транскрипція 00:00 Дя…" at bounding box center [450, 226] width 901 height 452
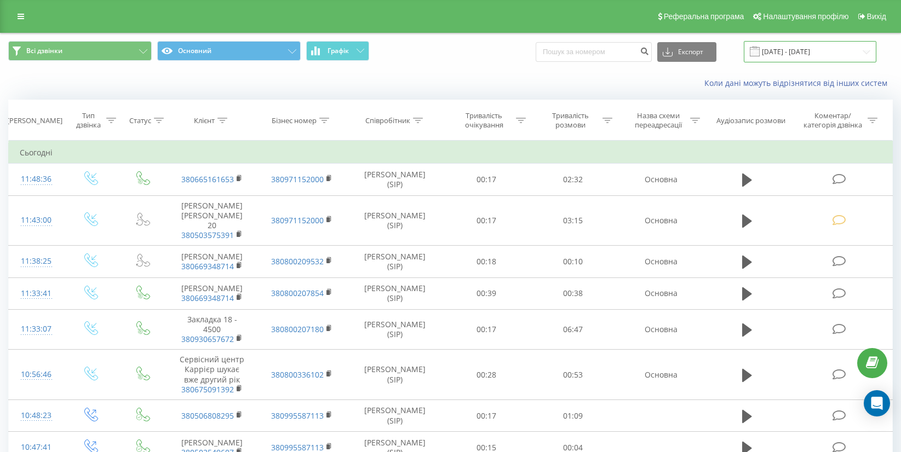
click at [834, 44] on input "[DATE] - [DATE]" at bounding box center [810, 51] width 132 height 21
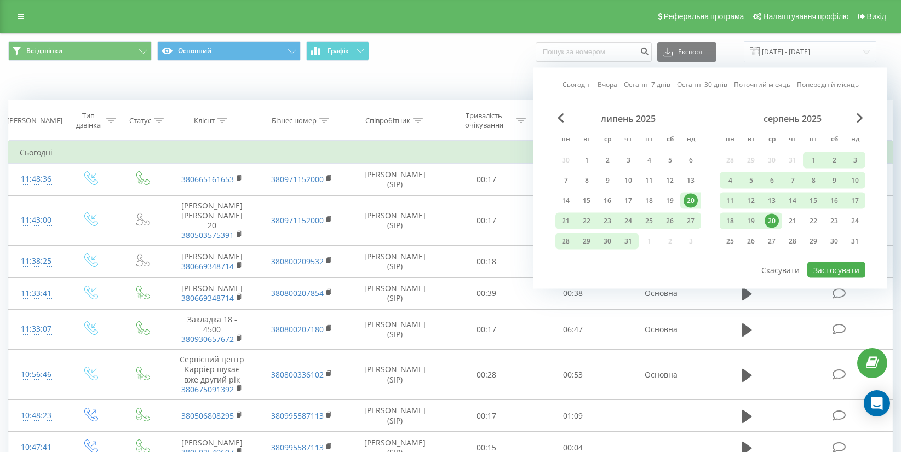
click at [452, 56] on div "Всі дзвінки Основний Графік Експорт .csv .xls .xlsx [DATE] - [DATE] Сьогодні Вч…" at bounding box center [450, 51] width 884 height 21
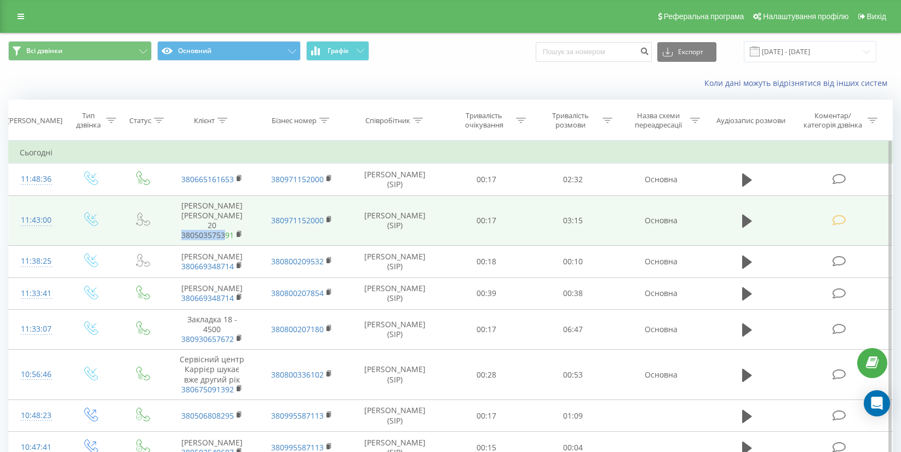
drag, startPoint x: 176, startPoint y: 223, endPoint x: 230, endPoint y: 223, distance: 54.2
click at [227, 226] on td "[PERSON_NAME] [PERSON_NAME] 20 380503575391" at bounding box center [212, 220] width 90 height 50
click at [241, 230] on icon at bounding box center [240, 234] width 6 height 8
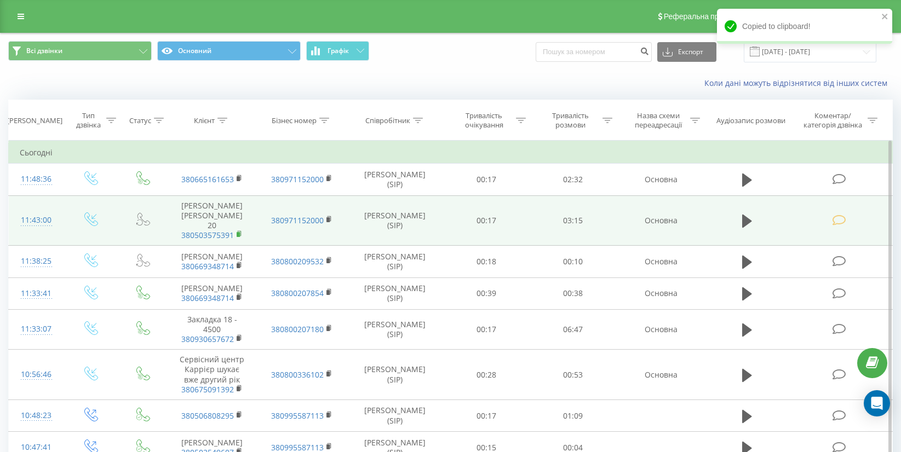
click at [241, 231] on icon at bounding box center [240, 233] width 4 height 5
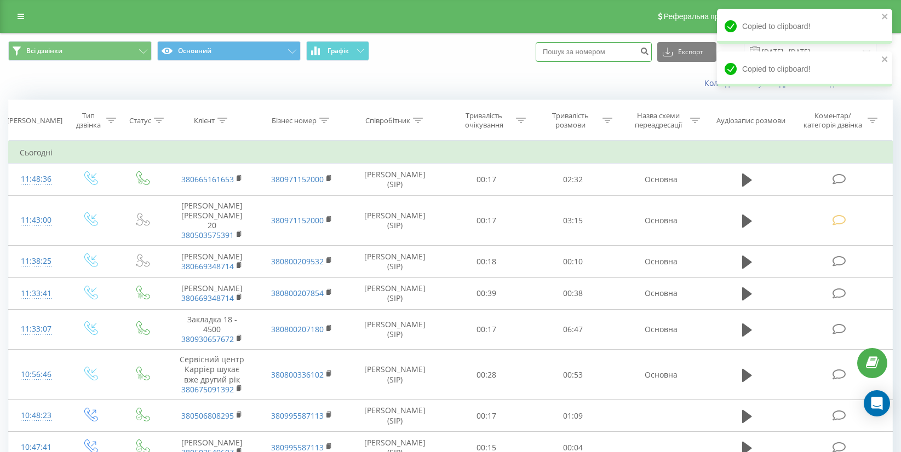
click at [610, 57] on input at bounding box center [593, 52] width 116 height 20
paste input "380503575391"
type input "380503575391"
click at [618, 68] on div "Всі дзвінки Основний Графік 380503575391 Експорт .csv .xls .xlsx [DATE] - [DATE]" at bounding box center [451, 51] width 900 height 37
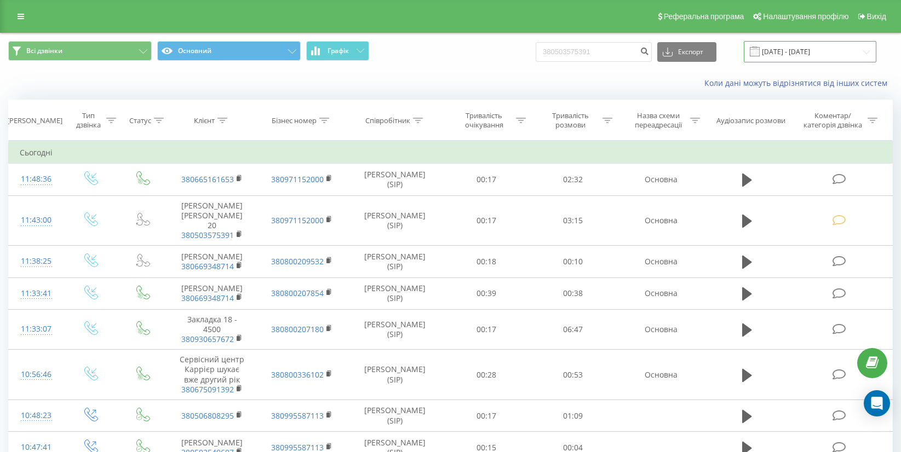
click at [866, 49] on input "[DATE] - [DATE]" at bounding box center [810, 51] width 132 height 21
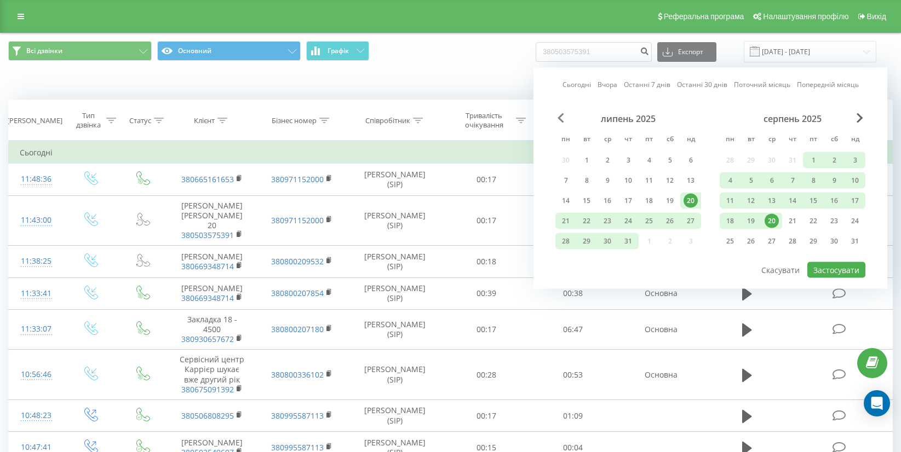
click at [559, 117] on span "Previous Month" at bounding box center [560, 118] width 7 height 10
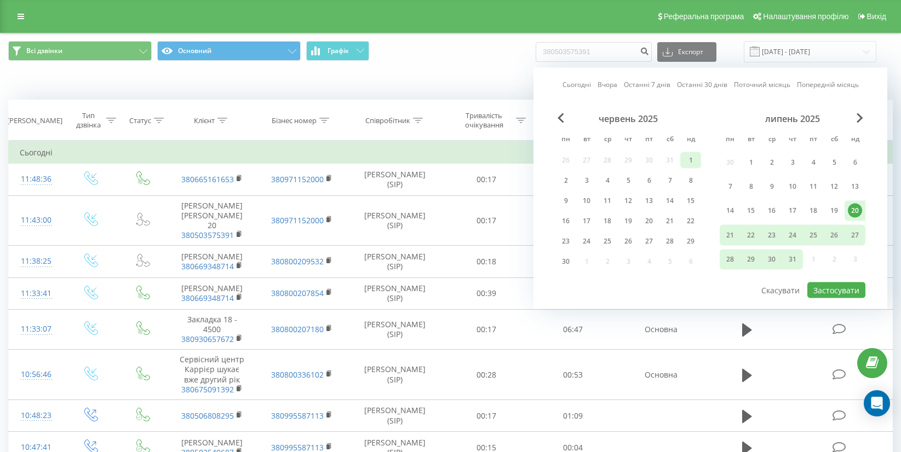
click at [688, 157] on div "1" at bounding box center [690, 160] width 14 height 14
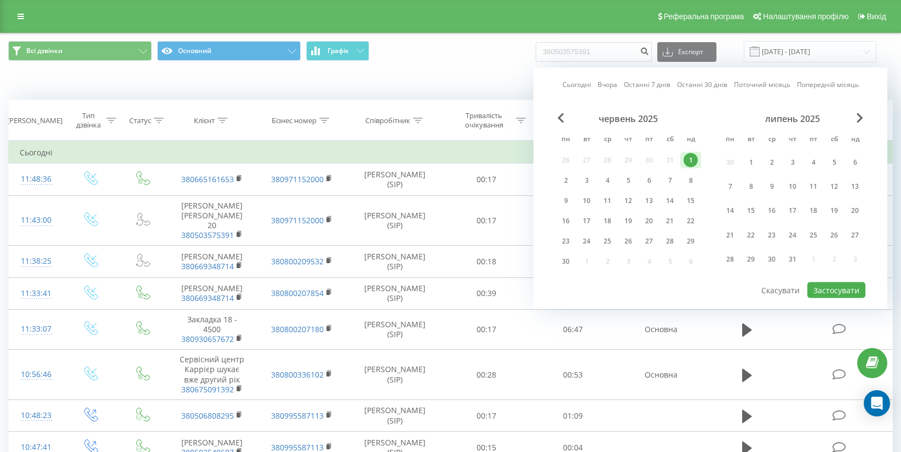
click at [857, 125] on div "липень 2025 пн вт ср чт пт сб нд 30 1 2 3 4 5 6 7 8 9 10 11 12 13 14 15 16 17 1…" at bounding box center [792, 193] width 146 height 160
click at [856, 118] on span "Next Month" at bounding box center [859, 118] width 7 height 10
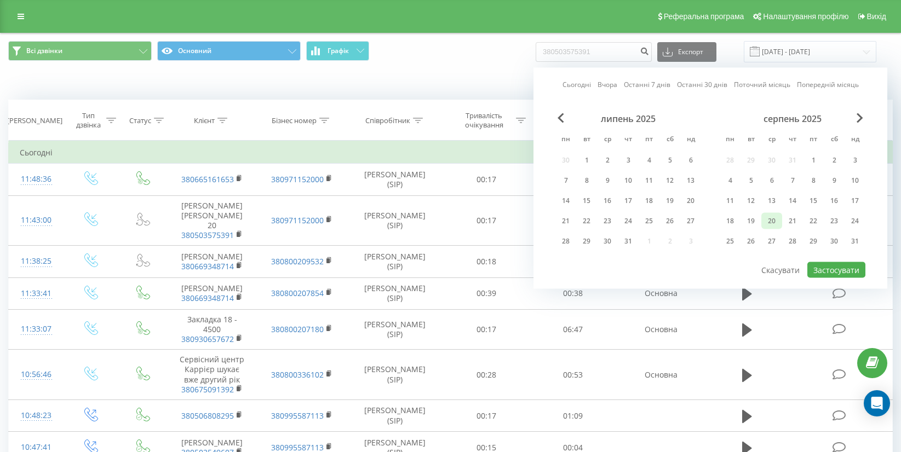
click at [773, 219] on div "20" at bounding box center [771, 221] width 14 height 14
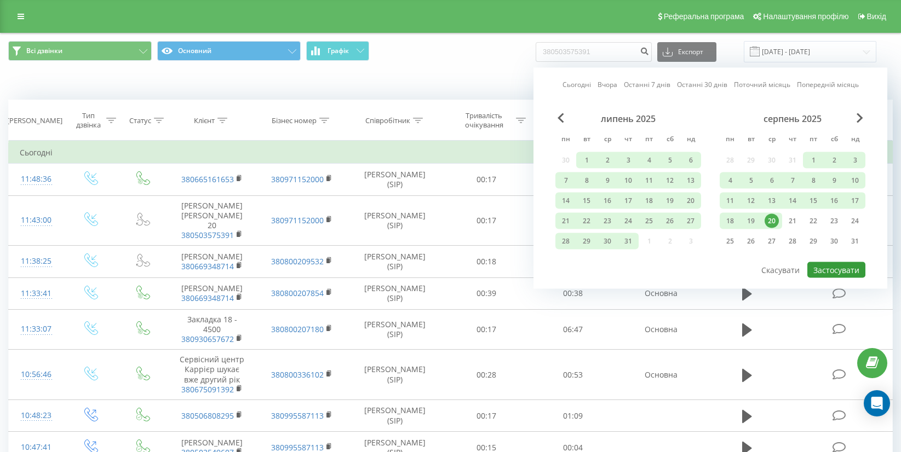
click at [832, 267] on button "Застосувати" at bounding box center [836, 270] width 58 height 16
type input "01.06.2025 - 20.08.2025"
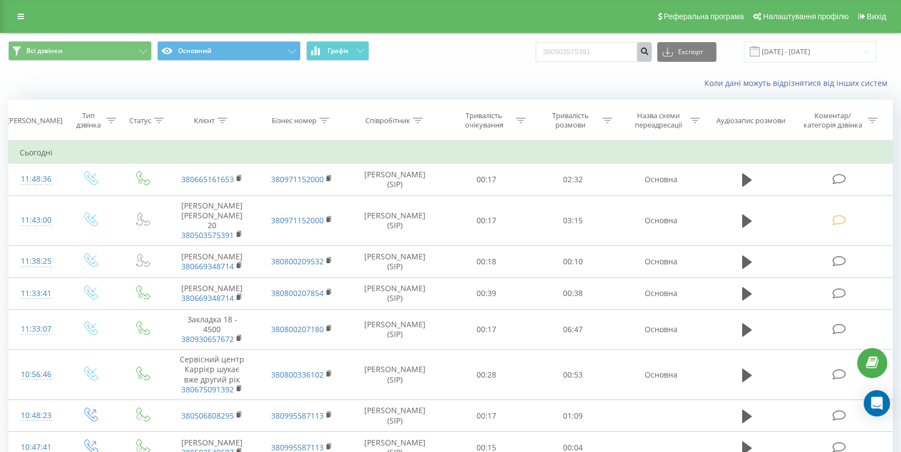
click at [649, 49] on button "submit" at bounding box center [644, 52] width 15 height 20
